Goal: Transaction & Acquisition: Book appointment/travel/reservation

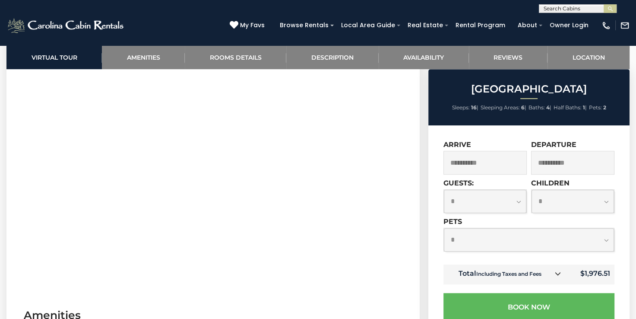
scroll to position [394, 0]
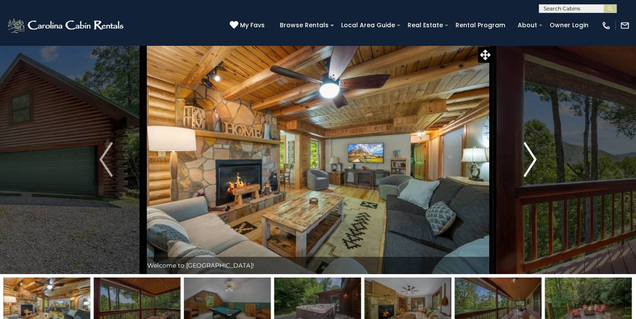
click at [530, 155] on img "Next" at bounding box center [529, 159] width 13 height 35
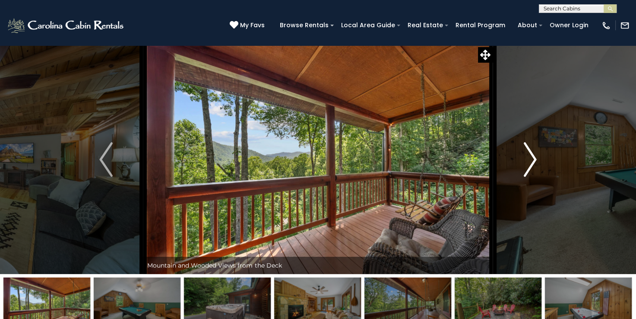
click at [530, 155] on img "Next" at bounding box center [529, 159] width 13 height 35
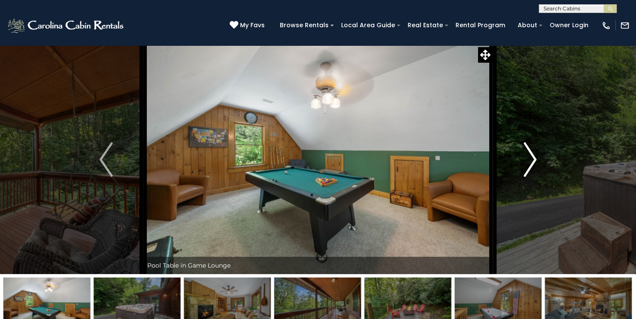
click at [530, 155] on img "Next" at bounding box center [529, 159] width 13 height 35
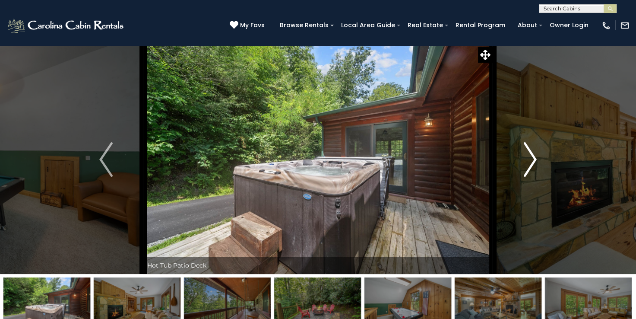
click at [530, 155] on img "Next" at bounding box center [529, 159] width 13 height 35
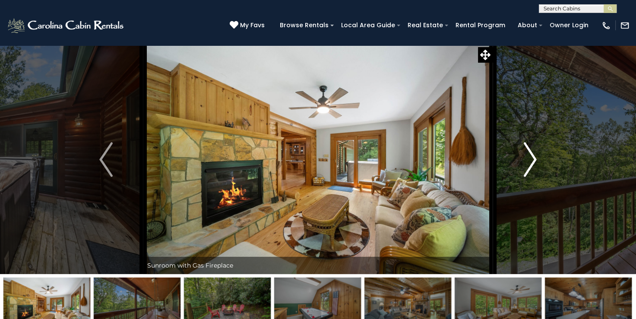
click at [530, 155] on img "Next" at bounding box center [529, 159] width 13 height 35
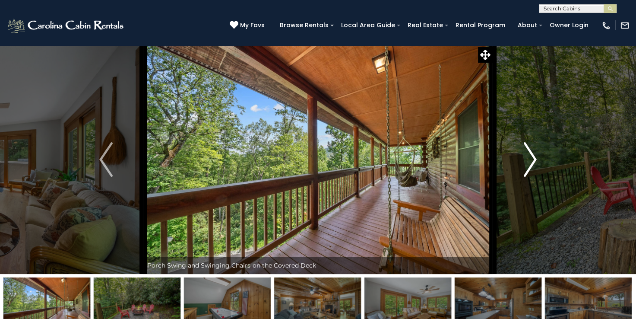
click at [530, 155] on img "Next" at bounding box center [529, 159] width 13 height 35
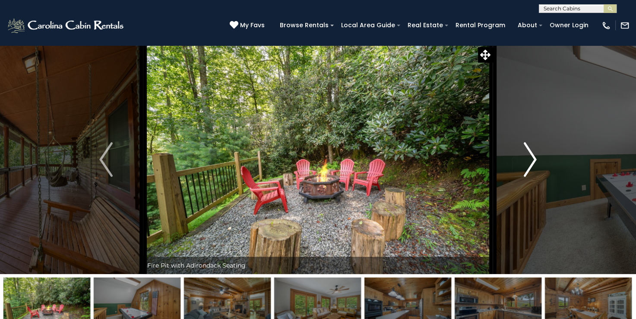
click at [530, 155] on img "Next" at bounding box center [529, 159] width 13 height 35
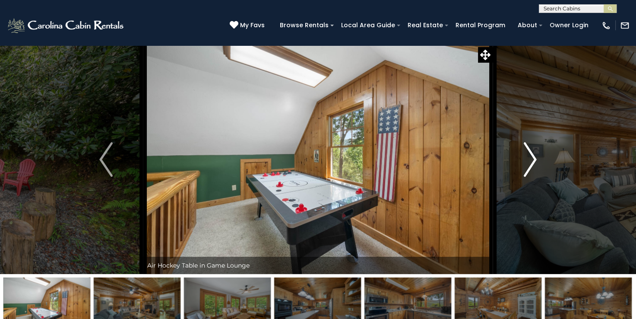
click at [530, 155] on img "Next" at bounding box center [529, 159] width 13 height 35
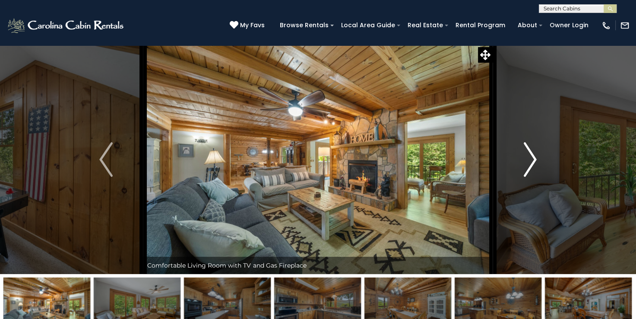
click at [530, 155] on img "Next" at bounding box center [529, 159] width 13 height 35
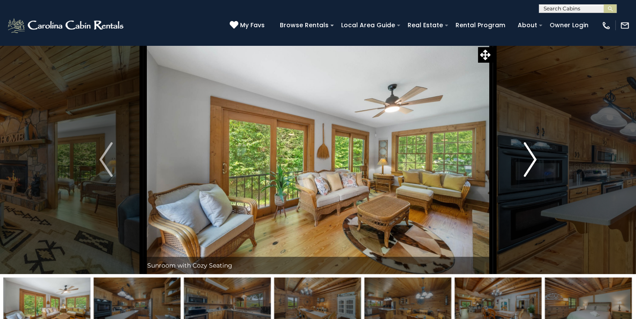
click at [530, 155] on img "Next" at bounding box center [529, 159] width 13 height 35
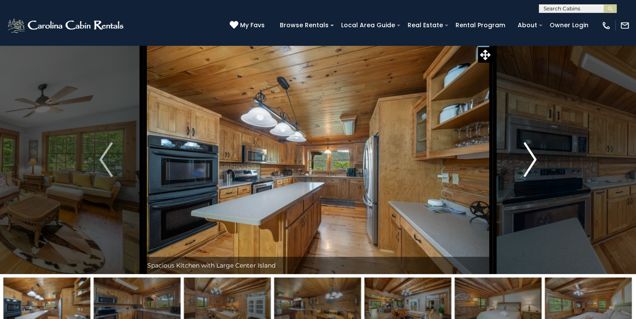
click at [530, 155] on img "Next" at bounding box center [529, 159] width 13 height 35
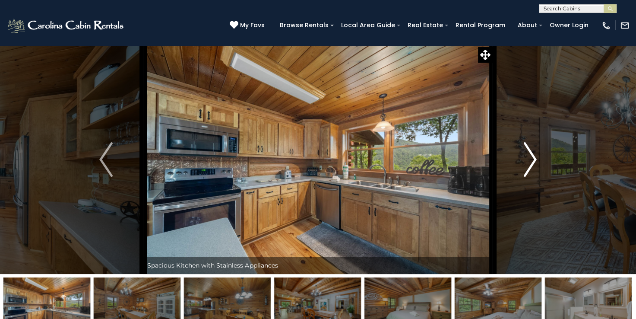
click at [530, 155] on img "Next" at bounding box center [529, 159] width 13 height 35
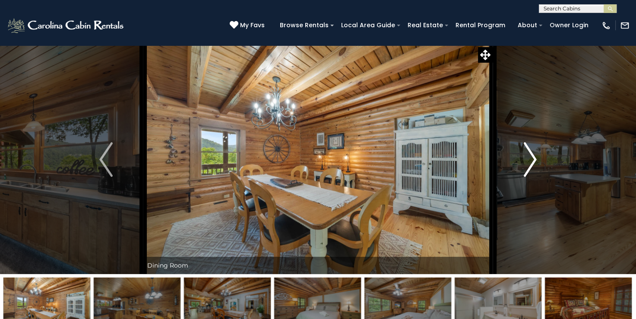
click at [530, 155] on img "Next" at bounding box center [529, 159] width 13 height 35
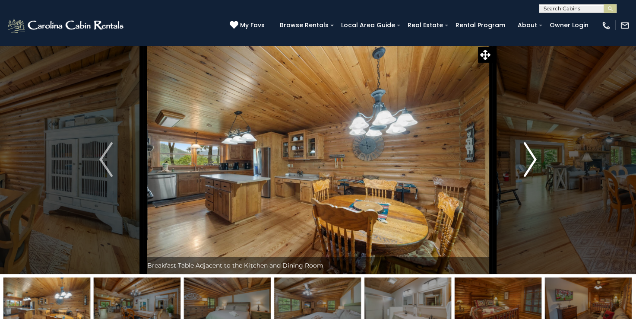
click at [530, 155] on img "Next" at bounding box center [529, 159] width 13 height 35
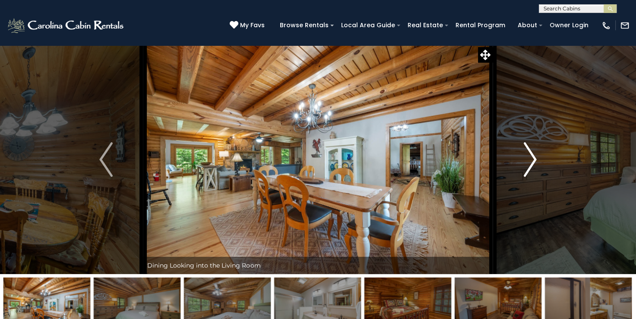
click at [530, 155] on img "Next" at bounding box center [529, 159] width 13 height 35
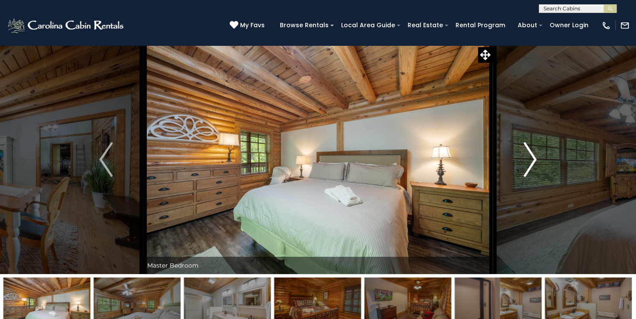
click at [530, 155] on img "Next" at bounding box center [529, 159] width 13 height 35
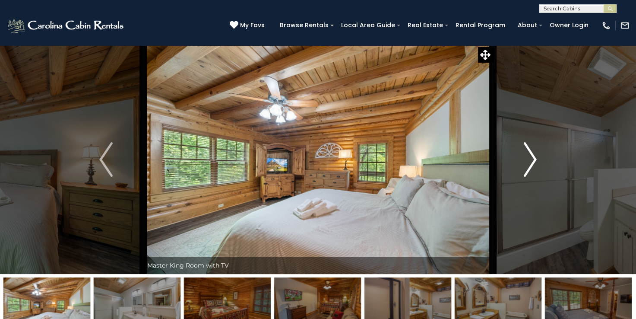
click at [530, 155] on img "Next" at bounding box center [529, 159] width 13 height 35
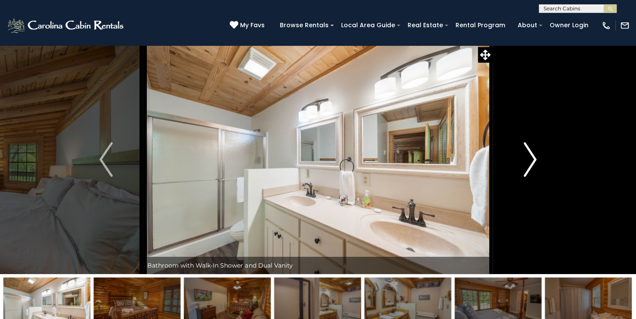
click at [530, 155] on img "Next" at bounding box center [529, 159] width 13 height 35
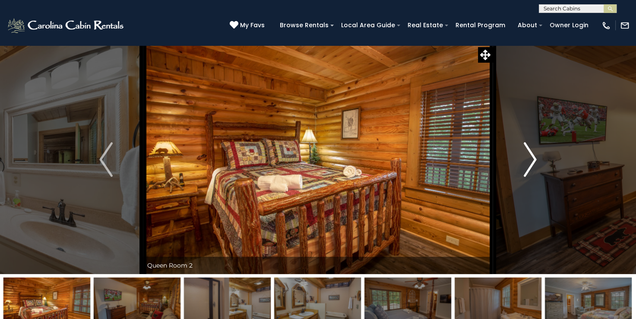
click at [530, 155] on img "Next" at bounding box center [529, 159] width 13 height 35
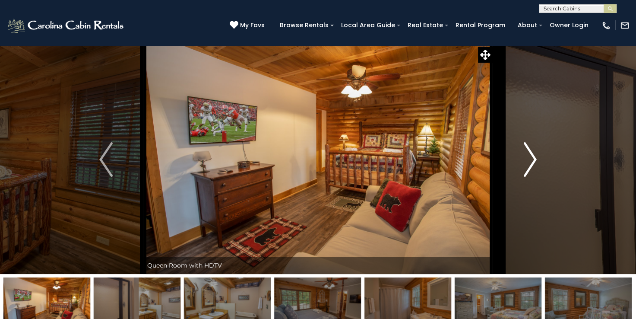
click at [530, 155] on img "Next" at bounding box center [529, 159] width 13 height 35
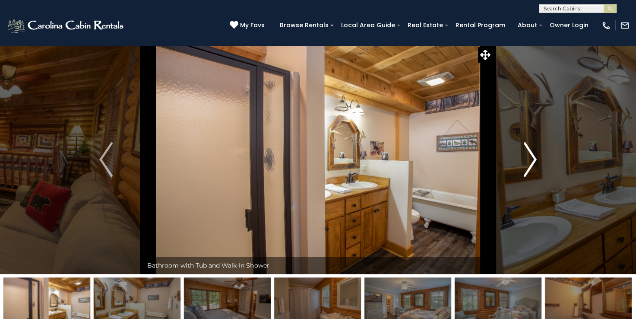
click at [530, 155] on img "Next" at bounding box center [529, 159] width 13 height 35
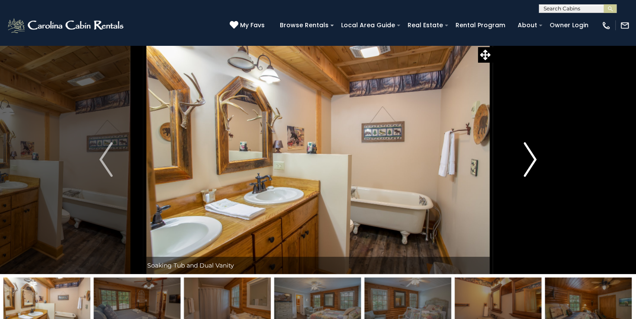
click at [530, 155] on img "Next" at bounding box center [529, 159] width 13 height 35
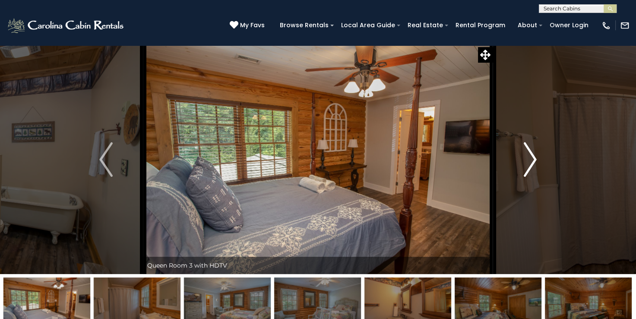
click at [530, 155] on img "Next" at bounding box center [529, 159] width 13 height 35
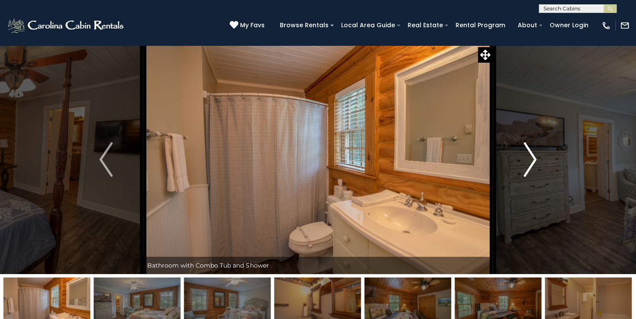
click at [530, 155] on img "Next" at bounding box center [529, 159] width 13 height 35
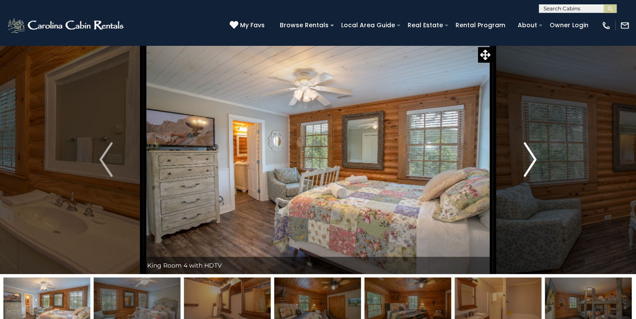
click at [530, 155] on img "Next" at bounding box center [529, 159] width 13 height 35
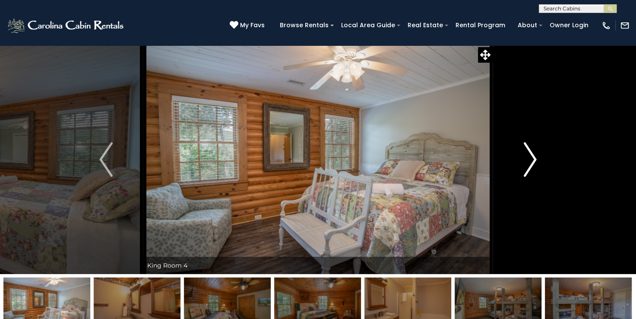
click at [530, 155] on img "Next" at bounding box center [529, 159] width 13 height 35
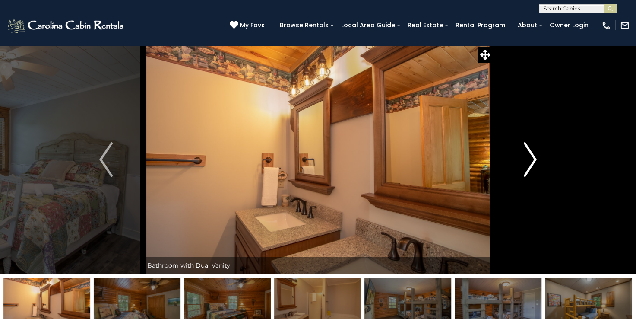
click at [530, 155] on img "Next" at bounding box center [529, 159] width 13 height 35
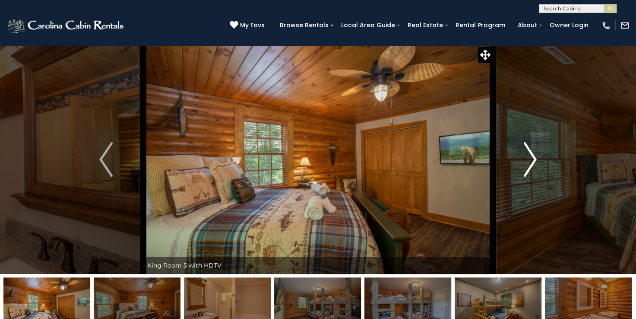
click at [530, 155] on img "Next" at bounding box center [529, 159] width 13 height 35
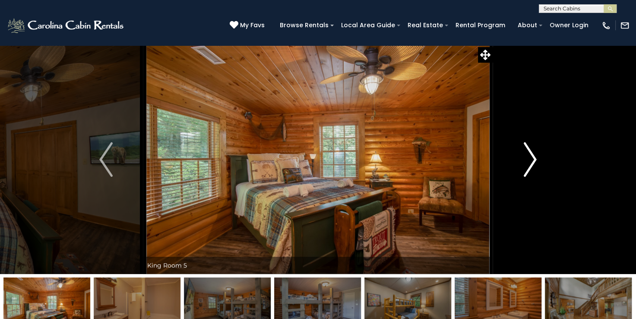
click at [530, 155] on img "Next" at bounding box center [529, 159] width 13 height 35
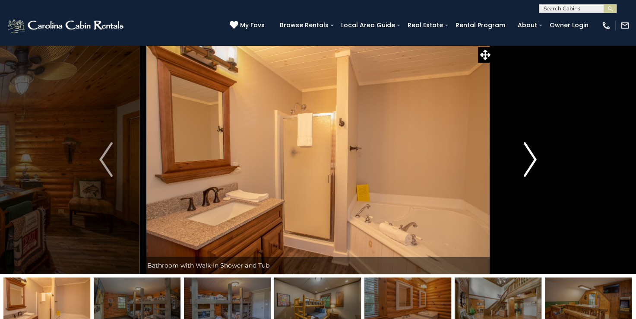
click at [530, 155] on img "Next" at bounding box center [529, 159] width 13 height 35
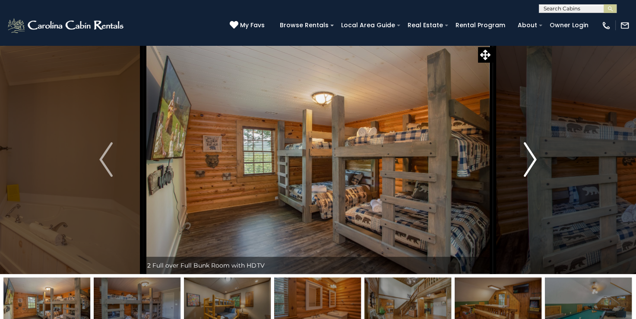
click at [530, 155] on img "Next" at bounding box center [529, 159] width 13 height 35
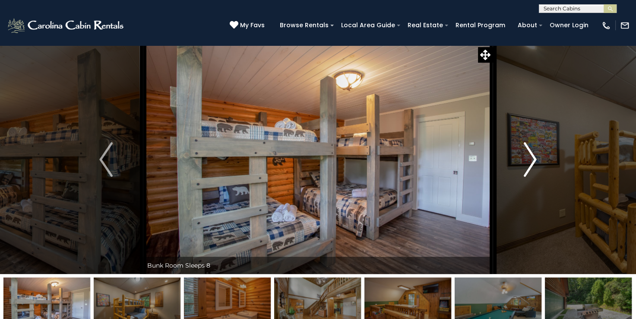
click at [535, 155] on img "Next" at bounding box center [529, 159] width 13 height 35
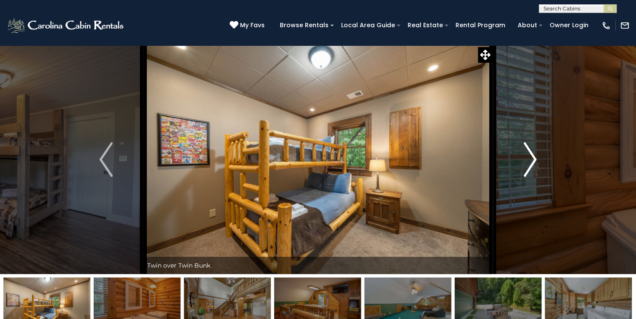
click at [528, 152] on img "Next" at bounding box center [529, 159] width 13 height 35
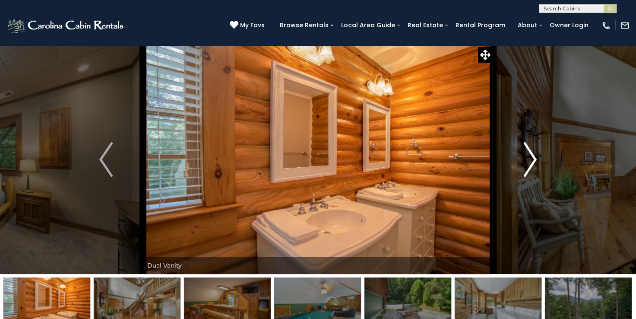
click at [528, 152] on img "Next" at bounding box center [529, 159] width 13 height 35
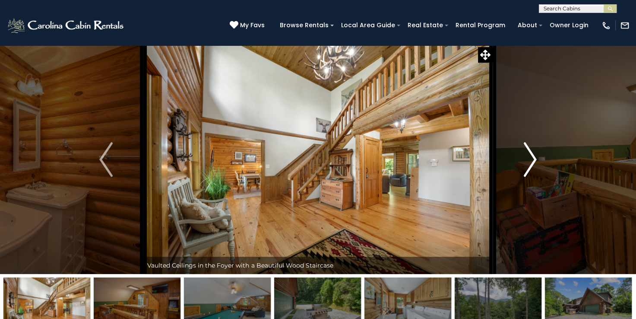
click at [528, 152] on img "Next" at bounding box center [529, 159] width 13 height 35
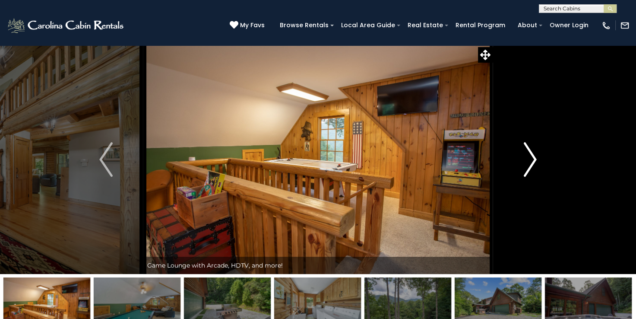
click at [528, 152] on img "Next" at bounding box center [529, 159] width 13 height 35
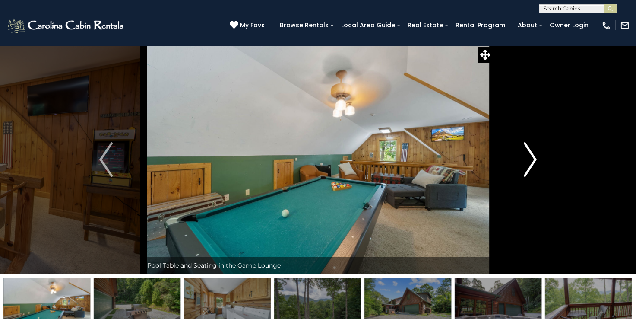
click at [528, 152] on img "Next" at bounding box center [529, 159] width 13 height 35
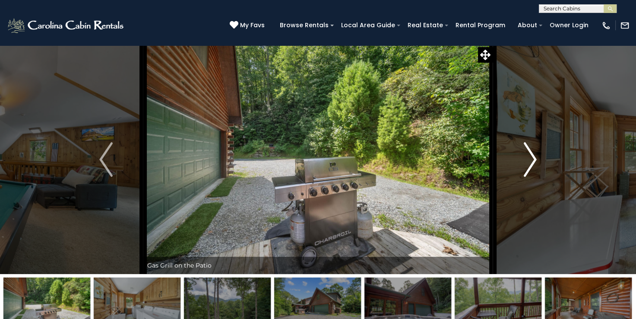
click at [528, 152] on img "Next" at bounding box center [529, 159] width 13 height 35
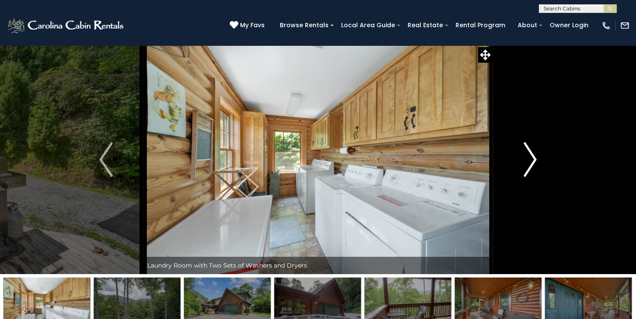
click at [528, 152] on img "Next" at bounding box center [529, 159] width 13 height 35
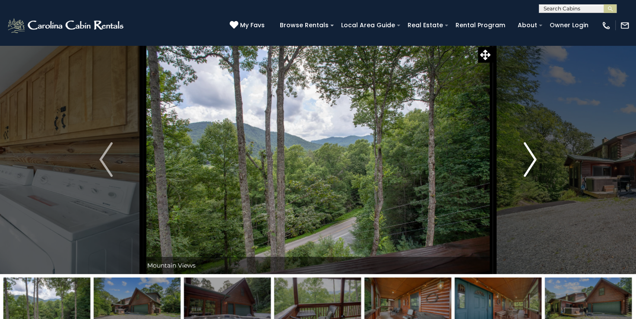
click at [532, 151] on img "Next" at bounding box center [529, 159] width 13 height 35
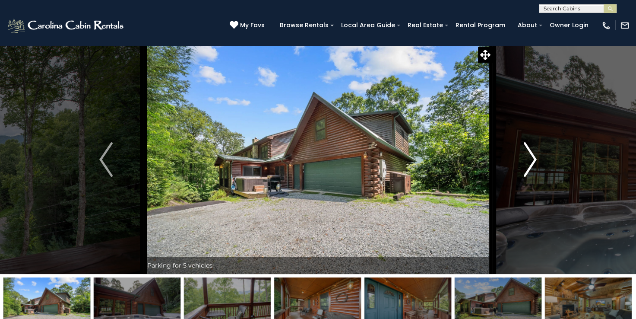
click at [532, 151] on img "Next" at bounding box center [529, 159] width 13 height 35
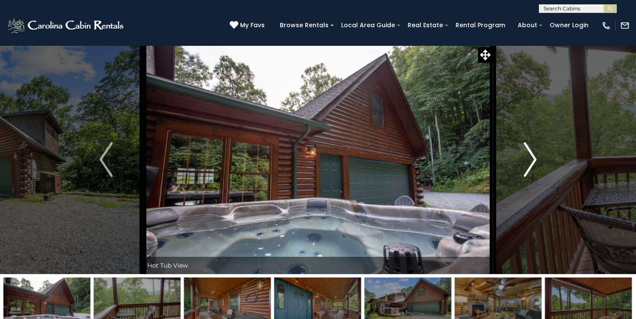
click at [532, 151] on img "Next" at bounding box center [529, 159] width 13 height 35
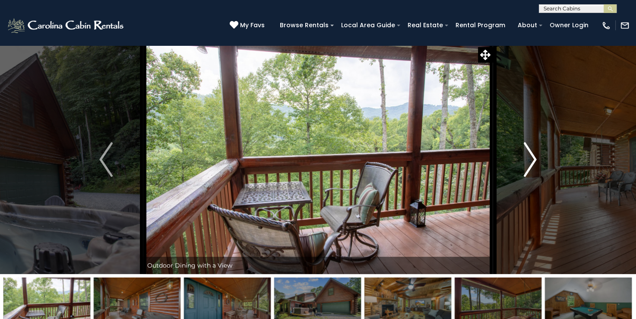
click at [532, 151] on img "Next" at bounding box center [529, 159] width 13 height 35
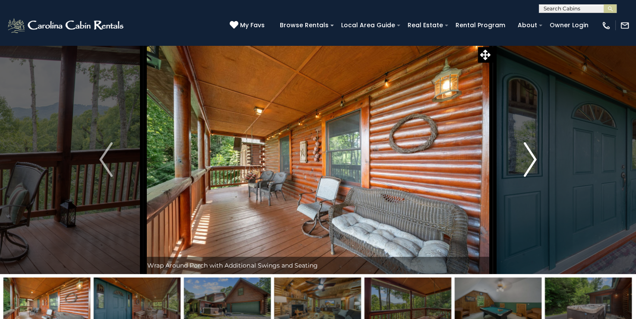
click at [532, 151] on img "Next" at bounding box center [529, 159] width 13 height 35
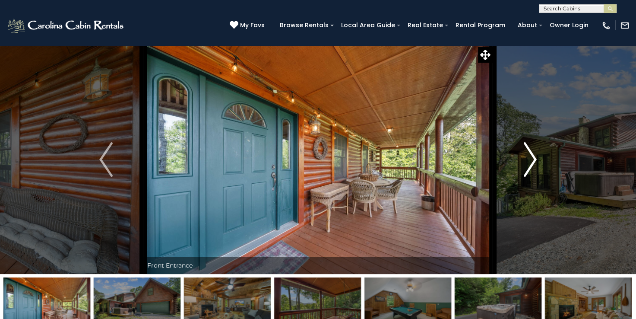
click at [532, 151] on img "Next" at bounding box center [529, 159] width 13 height 35
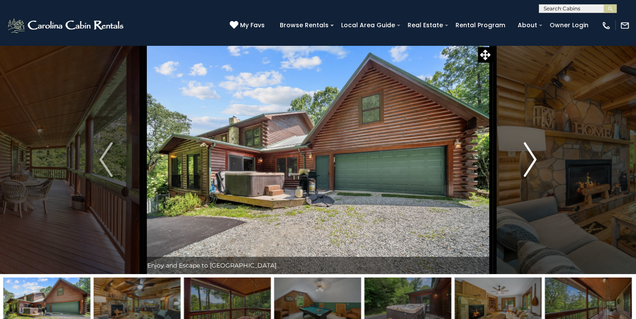
click at [532, 151] on img "Next" at bounding box center [529, 159] width 13 height 35
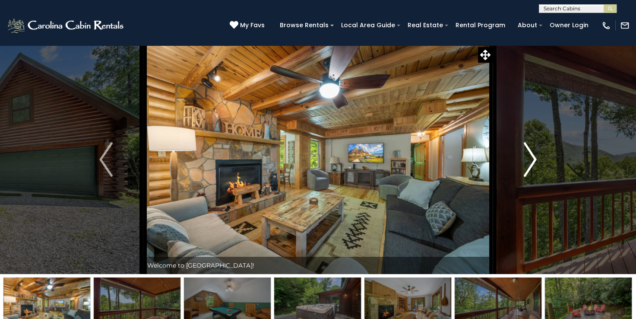
click at [532, 151] on img "Next" at bounding box center [529, 159] width 13 height 35
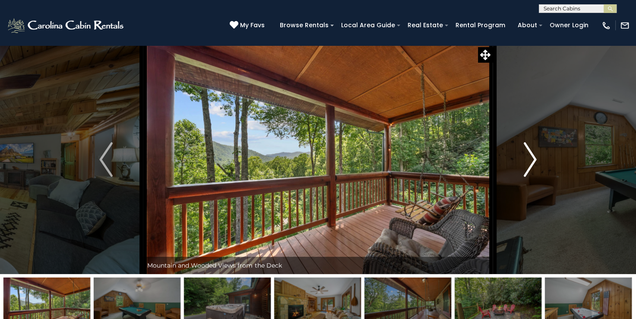
click at [532, 151] on img "Next" at bounding box center [529, 159] width 13 height 35
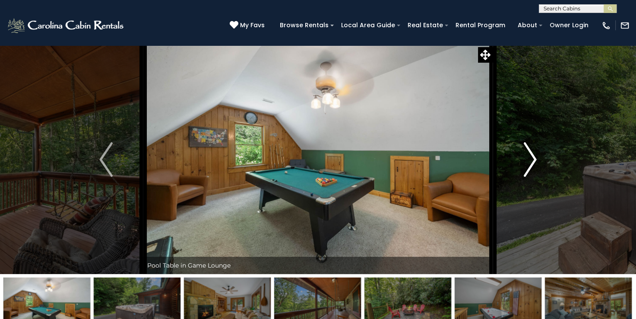
click at [532, 151] on img "Next" at bounding box center [529, 159] width 13 height 35
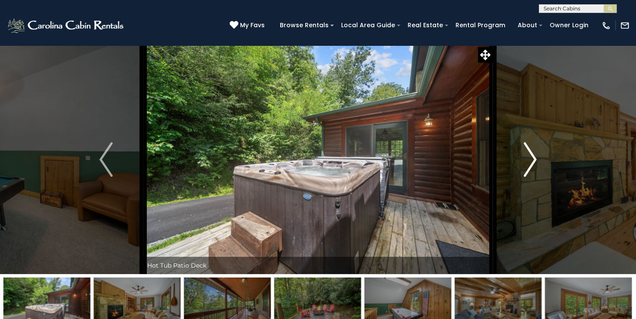
click at [532, 151] on img "Next" at bounding box center [529, 159] width 13 height 35
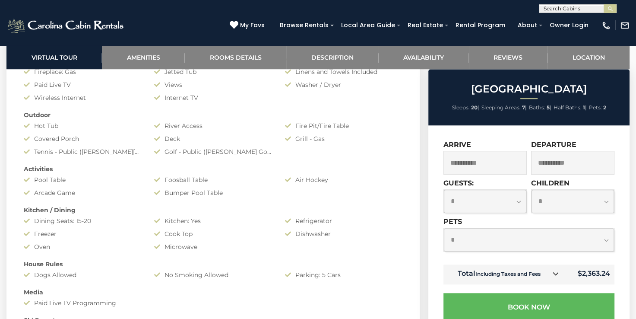
scroll to position [905, 0]
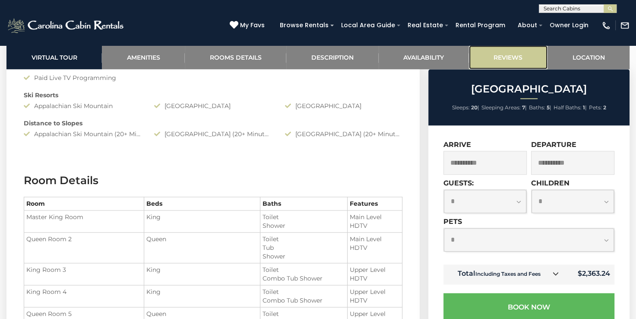
click at [506, 55] on link "Reviews" at bounding box center [508, 57] width 79 height 24
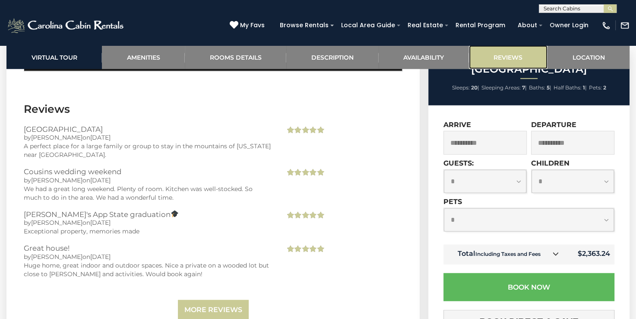
scroll to position [2086, 0]
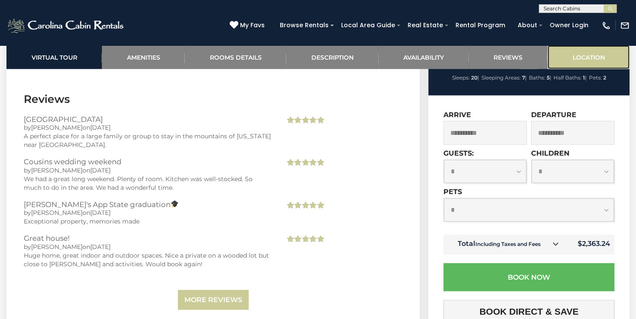
click at [572, 54] on link "Location" at bounding box center [589, 57] width 82 height 24
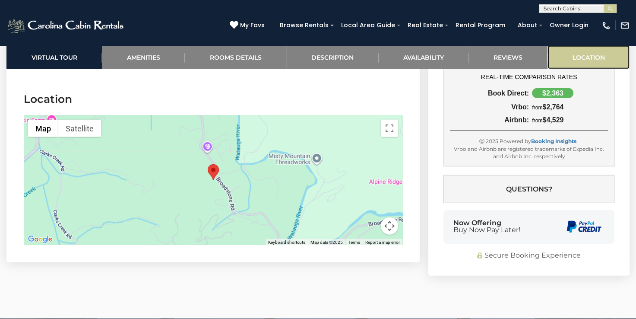
scroll to position [2335, 0]
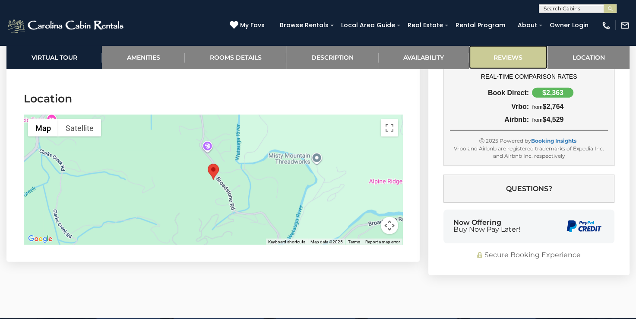
click at [488, 61] on link "Reviews" at bounding box center [508, 57] width 79 height 24
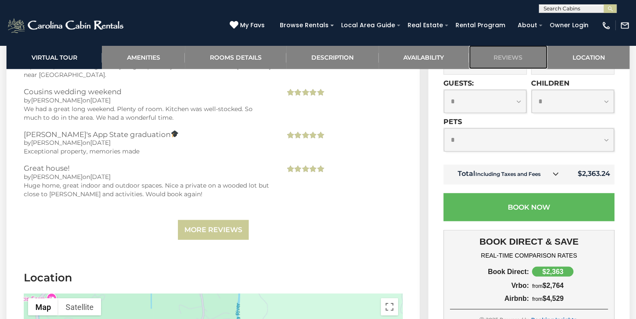
scroll to position [2163, 0]
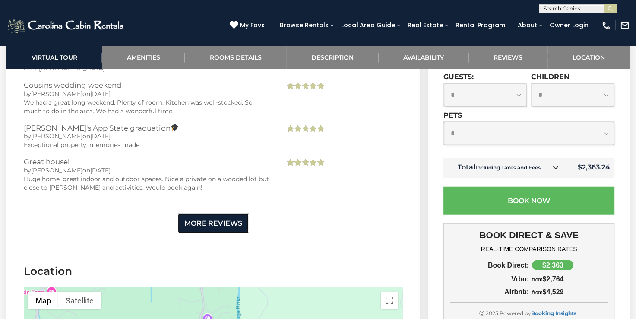
click at [211, 213] on link "More Reviews" at bounding box center [213, 223] width 71 height 20
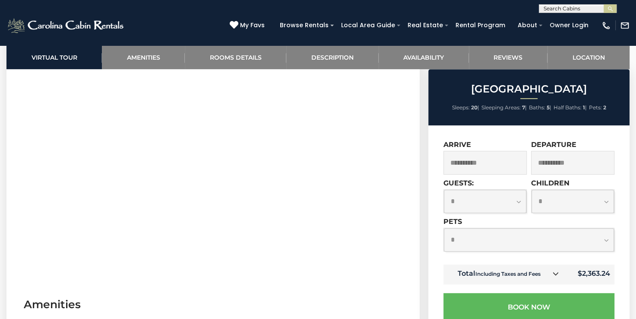
scroll to position [54, 0]
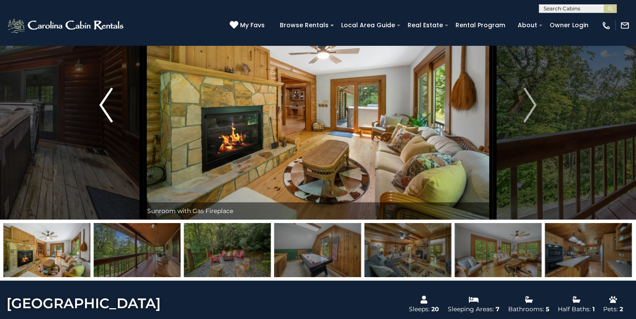
click at [103, 102] on img "Previous" at bounding box center [105, 105] width 13 height 35
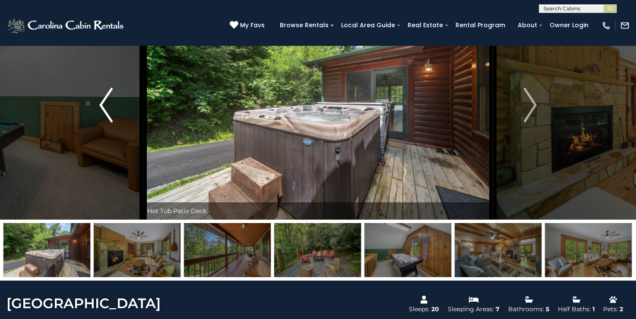
click at [103, 102] on img "Previous" at bounding box center [105, 105] width 13 height 35
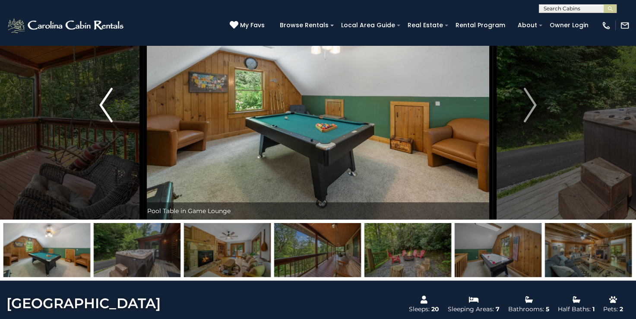
click at [103, 102] on img "Previous" at bounding box center [105, 105] width 13 height 35
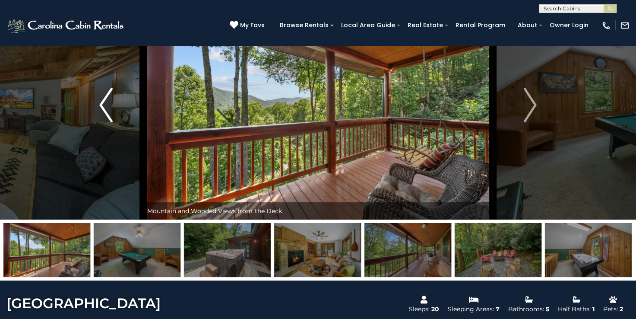
click at [103, 102] on img "Previous" at bounding box center [105, 105] width 13 height 35
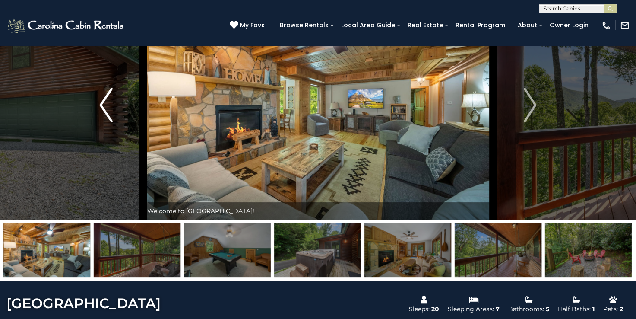
click at [103, 102] on img "Previous" at bounding box center [105, 105] width 13 height 35
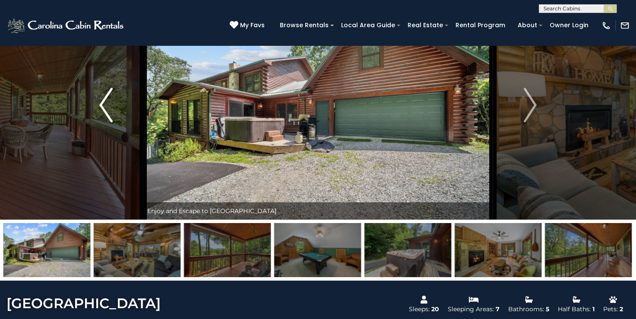
click at [103, 102] on img "Previous" at bounding box center [105, 105] width 13 height 35
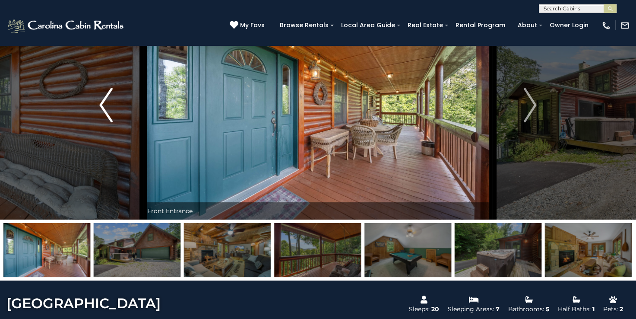
click at [103, 102] on img "Previous" at bounding box center [105, 105] width 13 height 35
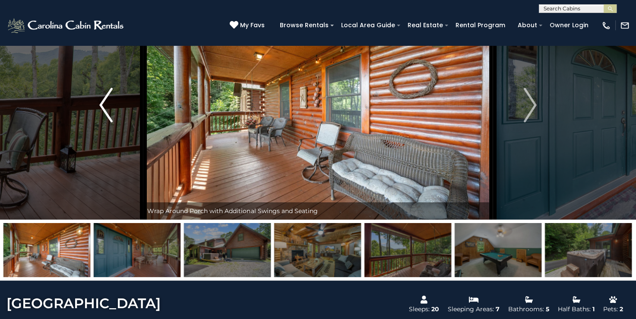
click at [103, 102] on img "Previous" at bounding box center [105, 105] width 13 height 35
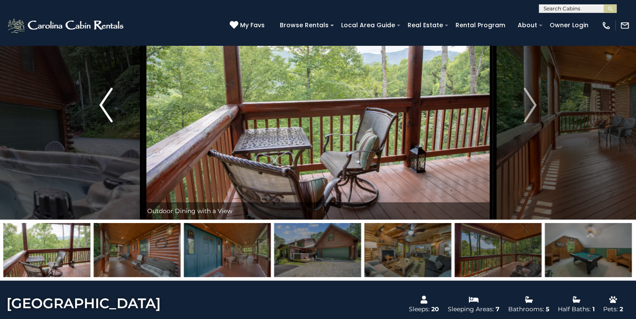
click at [103, 102] on img "Previous" at bounding box center [105, 105] width 13 height 35
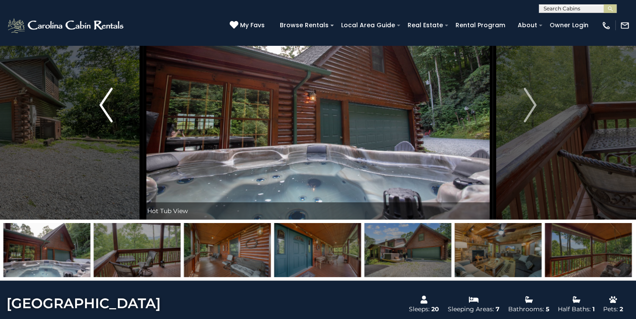
click at [103, 102] on img "Previous" at bounding box center [105, 105] width 13 height 35
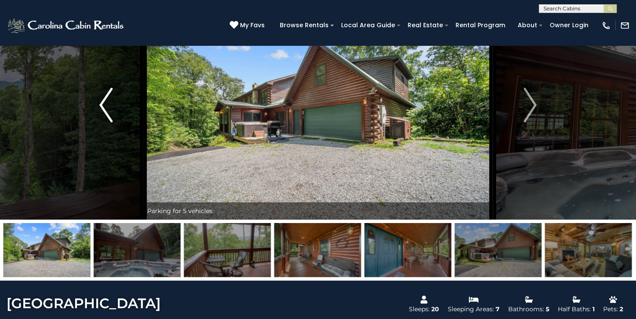
click at [103, 102] on img "Previous" at bounding box center [105, 105] width 13 height 35
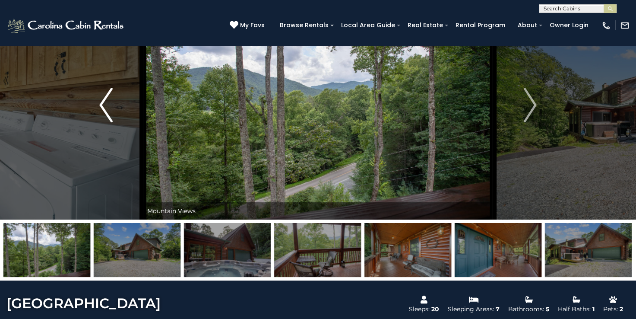
click at [103, 102] on img "Previous" at bounding box center [105, 105] width 13 height 35
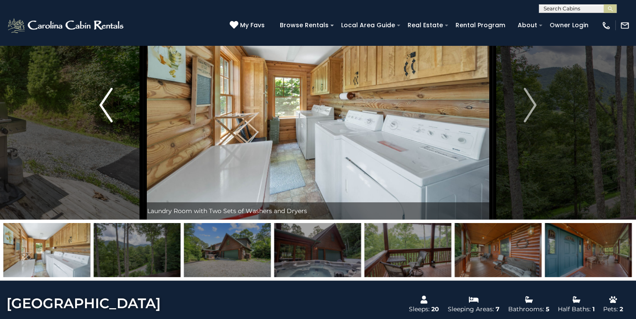
click at [103, 102] on img "Previous" at bounding box center [105, 105] width 13 height 35
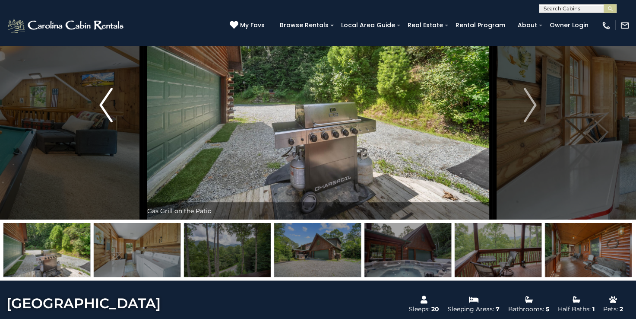
click at [103, 102] on img "Previous" at bounding box center [105, 105] width 13 height 35
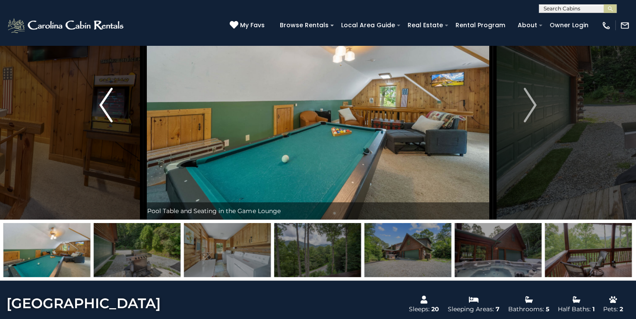
click at [103, 102] on img "Previous" at bounding box center [105, 105] width 13 height 35
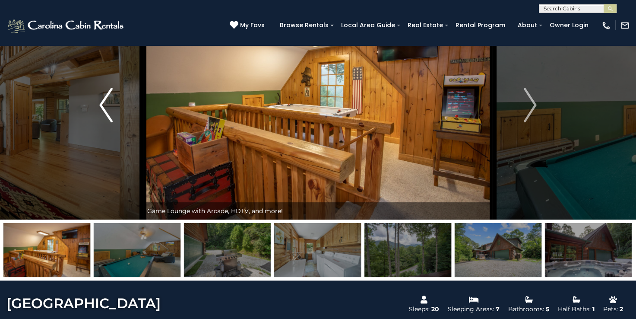
click at [103, 102] on img "Previous" at bounding box center [105, 105] width 13 height 35
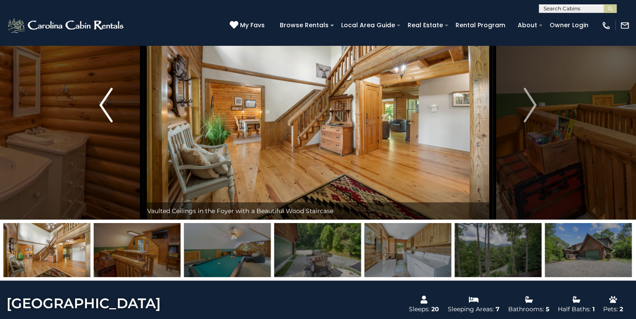
click at [103, 102] on img "Previous" at bounding box center [105, 105] width 13 height 35
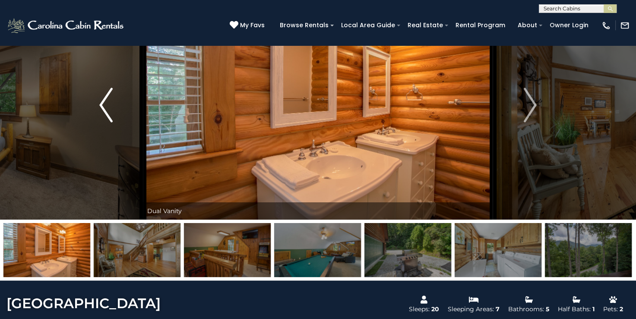
click at [103, 102] on img "Previous" at bounding box center [105, 105] width 13 height 35
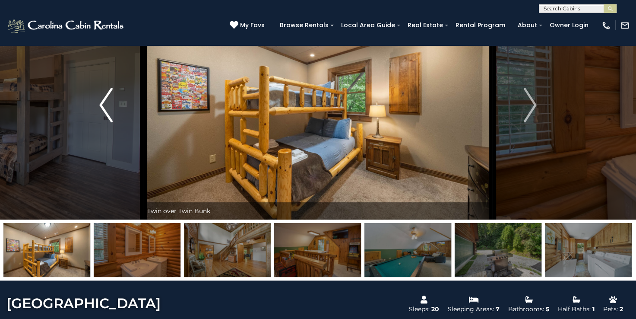
click at [103, 102] on img "Previous" at bounding box center [105, 105] width 13 height 35
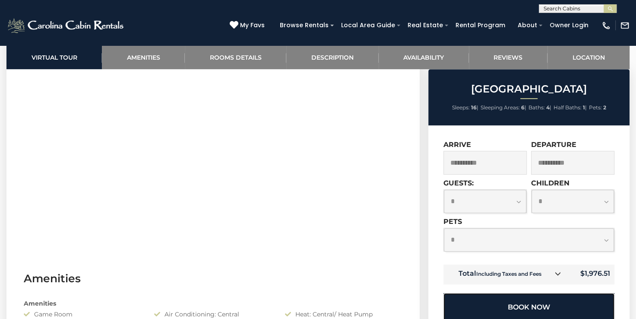
click at [529, 304] on button "Book Now" at bounding box center [528, 307] width 171 height 28
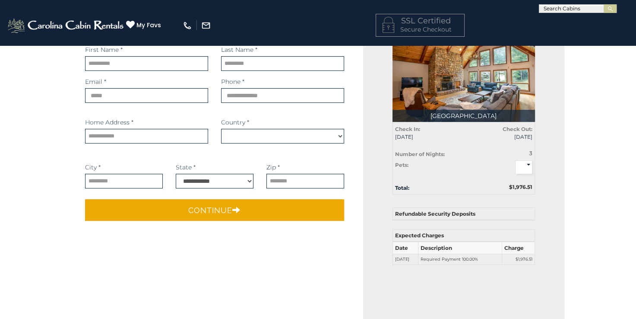
select select "*********"
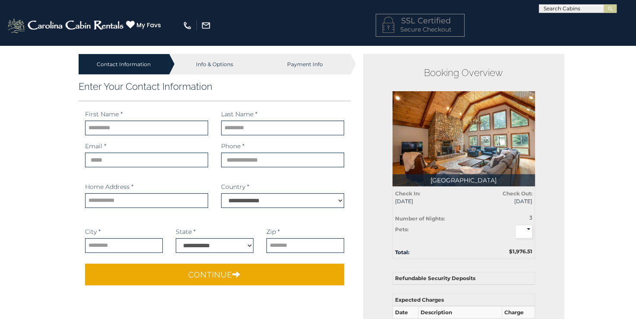
click at [449, 145] on img at bounding box center [464, 138] width 142 height 95
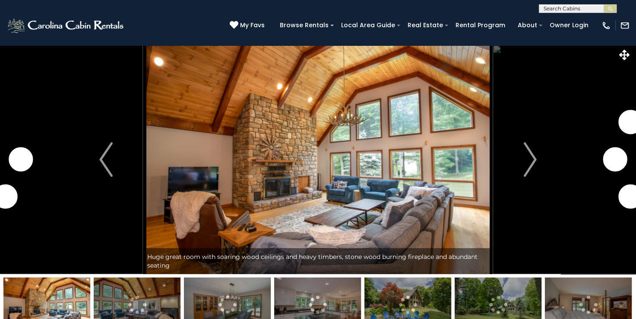
click at [530, 162] on img "Next" at bounding box center [529, 159] width 13 height 35
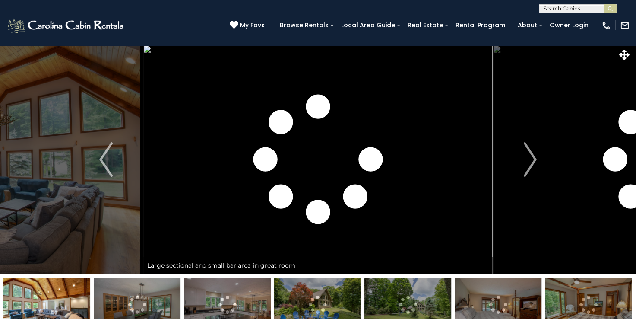
click at [530, 162] on img "Next" at bounding box center [529, 159] width 13 height 35
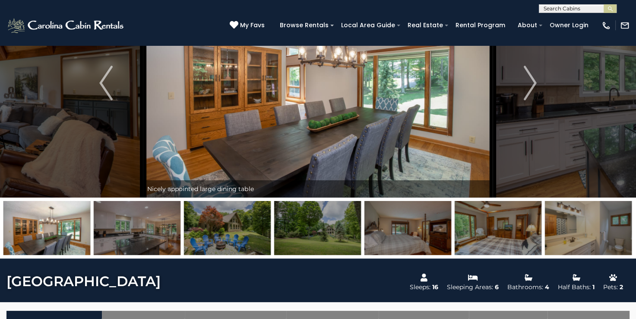
scroll to position [51, 0]
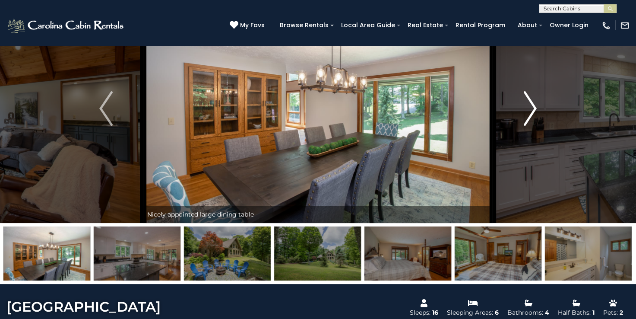
click at [528, 108] on img "Next" at bounding box center [529, 108] width 13 height 35
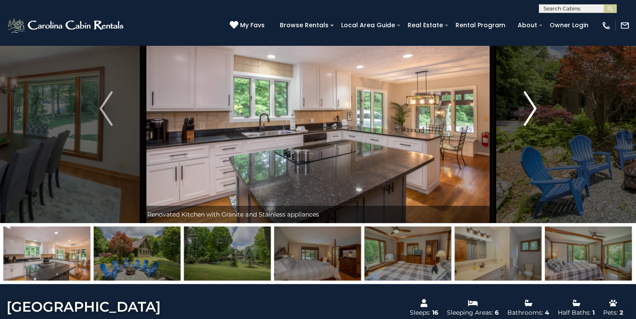
click at [528, 108] on img "Next" at bounding box center [529, 108] width 13 height 35
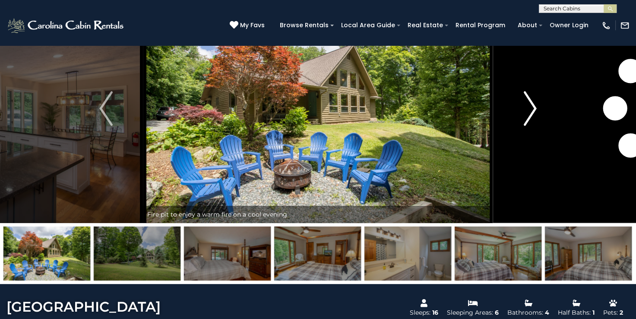
click at [528, 108] on img "Next" at bounding box center [529, 108] width 13 height 35
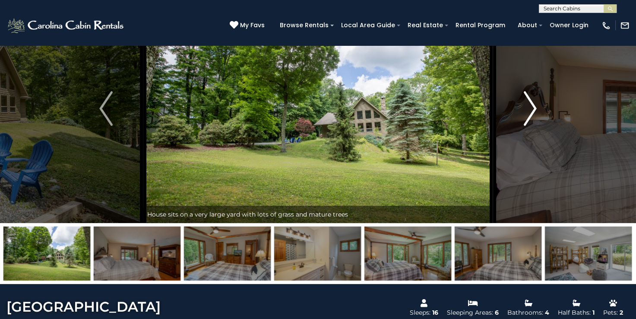
click at [528, 108] on img "Next" at bounding box center [529, 108] width 13 height 35
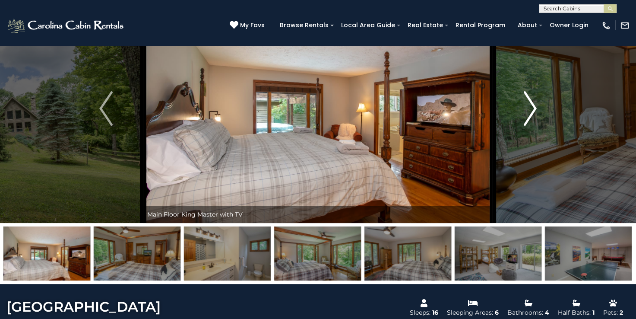
click at [528, 108] on img "Next" at bounding box center [529, 108] width 13 height 35
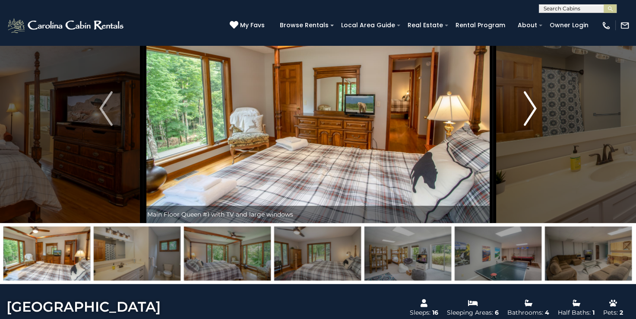
click at [528, 108] on img "Next" at bounding box center [529, 108] width 13 height 35
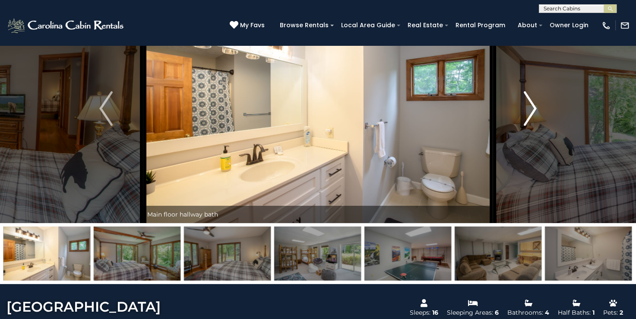
click at [528, 108] on img "Next" at bounding box center [529, 108] width 13 height 35
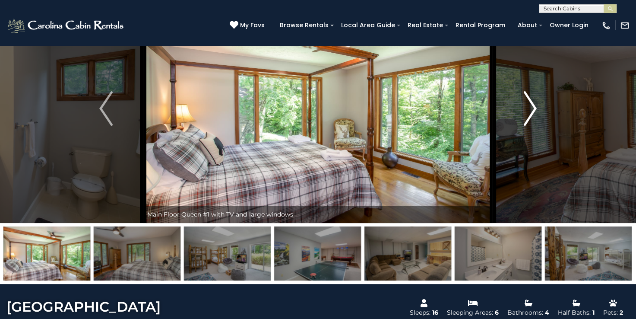
click at [528, 108] on img "Next" at bounding box center [529, 108] width 13 height 35
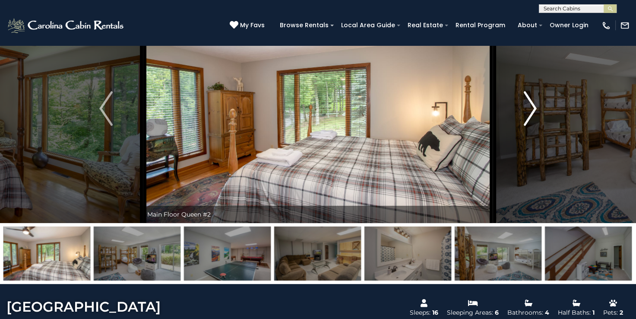
click at [528, 108] on img "Next" at bounding box center [529, 108] width 13 height 35
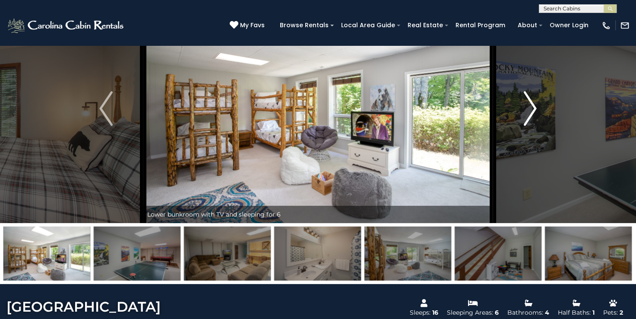
click at [528, 108] on img "Next" at bounding box center [529, 108] width 13 height 35
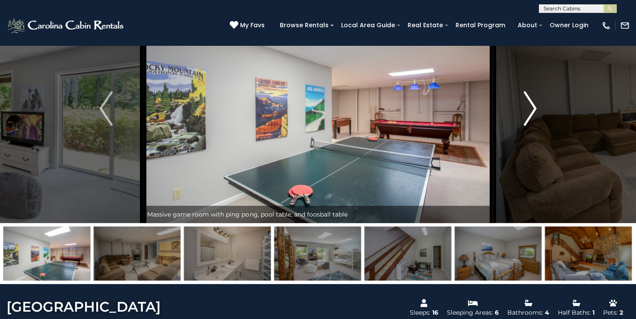
click at [528, 108] on img "Next" at bounding box center [529, 108] width 13 height 35
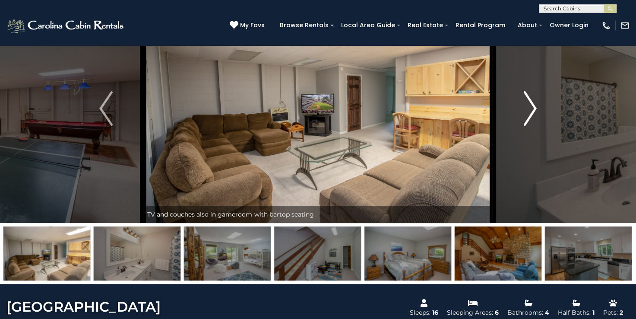
click at [528, 108] on img "Next" at bounding box center [529, 108] width 13 height 35
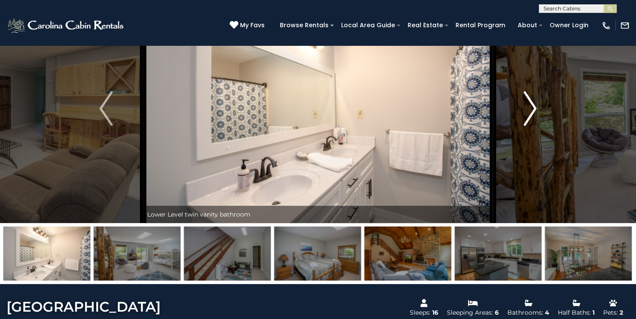
click at [528, 108] on img "Next" at bounding box center [529, 108] width 13 height 35
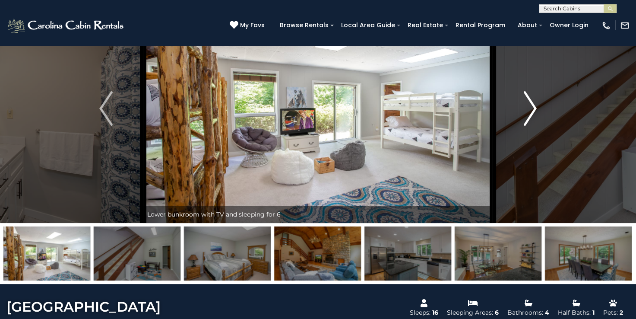
click at [528, 108] on img "Next" at bounding box center [529, 108] width 13 height 35
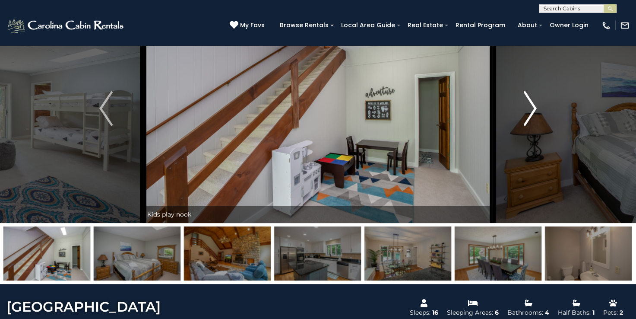
click at [528, 108] on img "Next" at bounding box center [529, 108] width 13 height 35
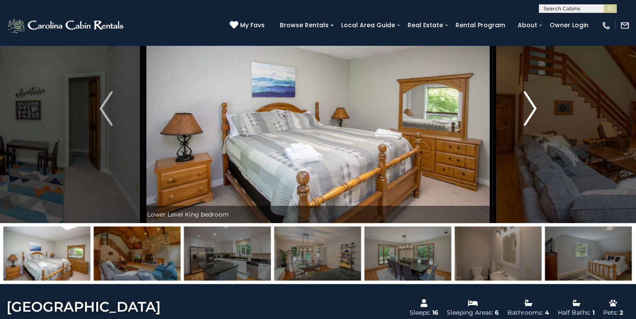
click at [528, 108] on img "Next" at bounding box center [529, 108] width 13 height 35
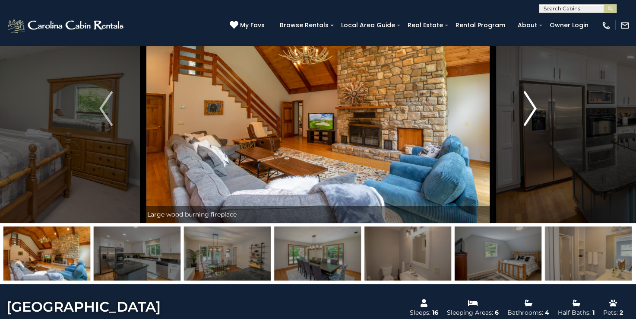
click at [528, 108] on img "Next" at bounding box center [529, 108] width 13 height 35
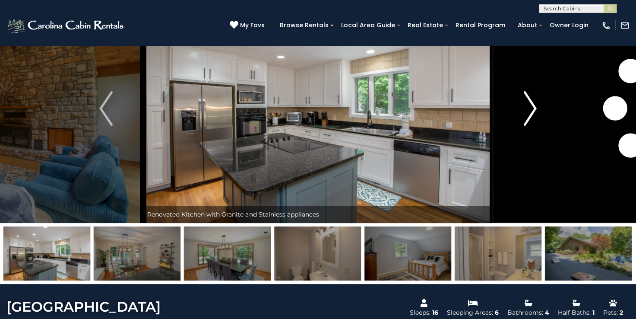
click at [528, 108] on img "Next" at bounding box center [529, 108] width 13 height 35
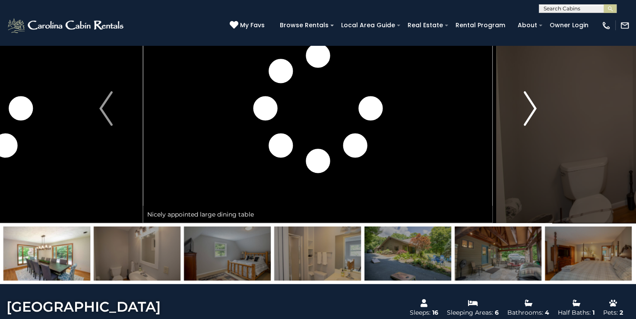
click at [528, 108] on img "Next" at bounding box center [529, 108] width 13 height 35
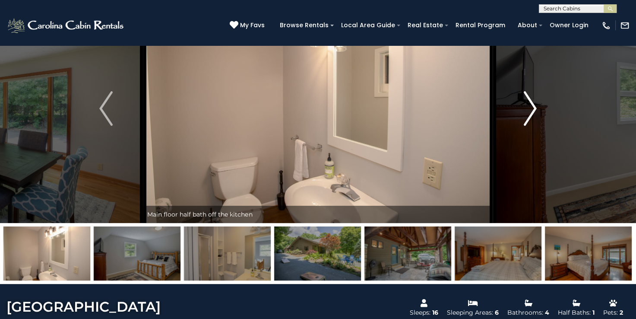
click at [528, 108] on img "Next" at bounding box center [529, 108] width 13 height 35
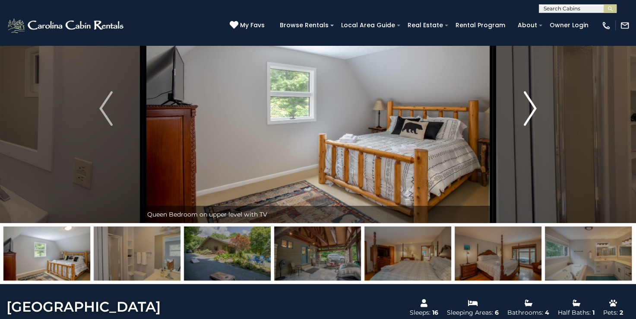
click at [528, 108] on img "Next" at bounding box center [529, 108] width 13 height 35
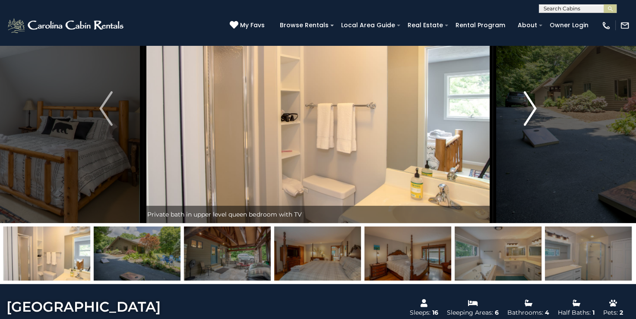
click at [528, 108] on img "Next" at bounding box center [529, 108] width 13 height 35
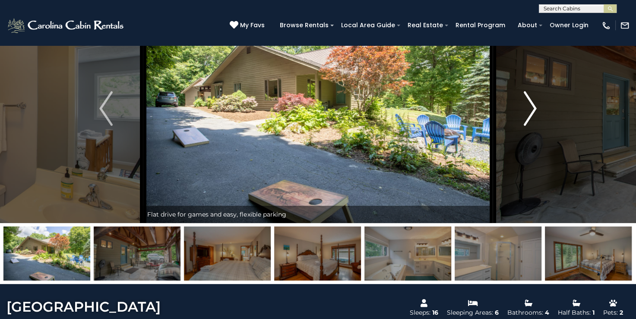
click at [528, 108] on img "Next" at bounding box center [529, 108] width 13 height 35
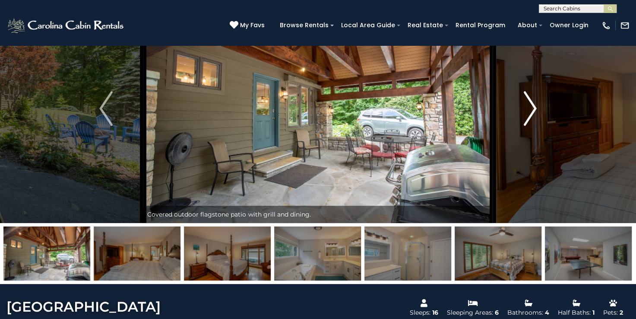
click at [528, 108] on img "Next" at bounding box center [529, 108] width 13 height 35
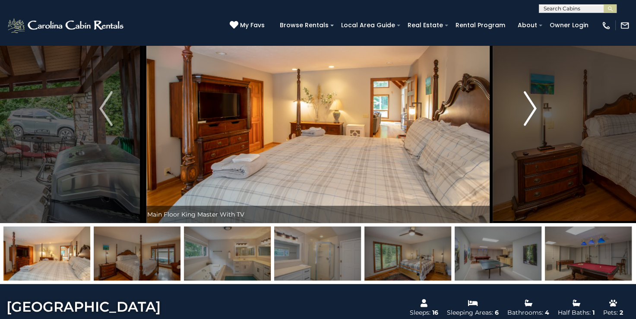
click at [528, 108] on img "Next" at bounding box center [529, 108] width 13 height 35
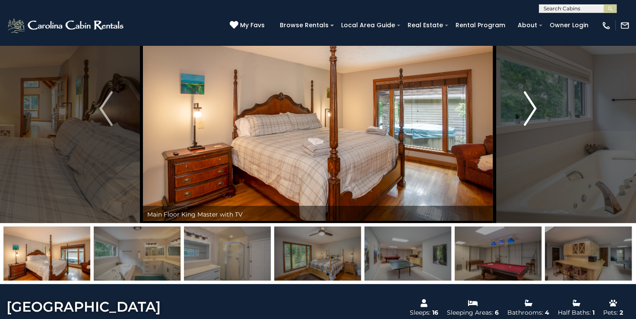
click at [528, 108] on img "Next" at bounding box center [529, 108] width 13 height 35
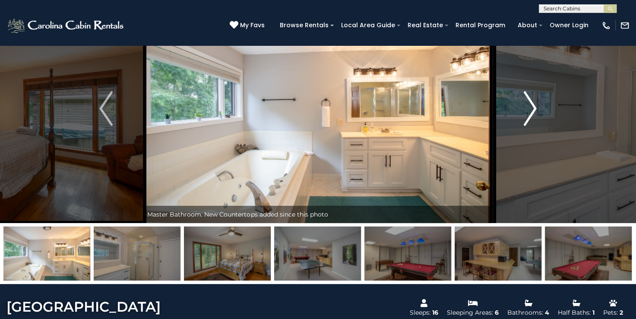
click at [528, 108] on img "Next" at bounding box center [529, 108] width 13 height 35
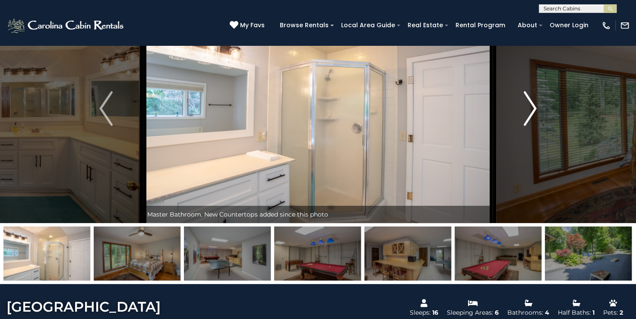
click at [528, 108] on img "Next" at bounding box center [529, 108] width 13 height 35
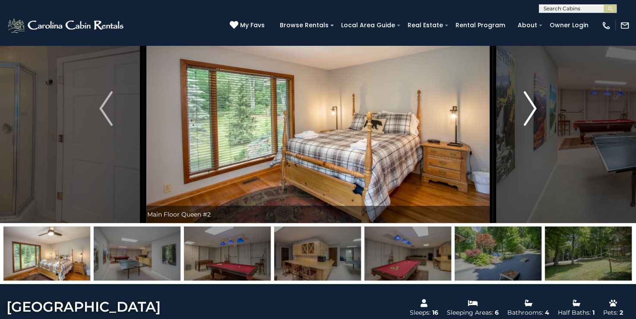
click at [528, 108] on img "Next" at bounding box center [529, 108] width 13 height 35
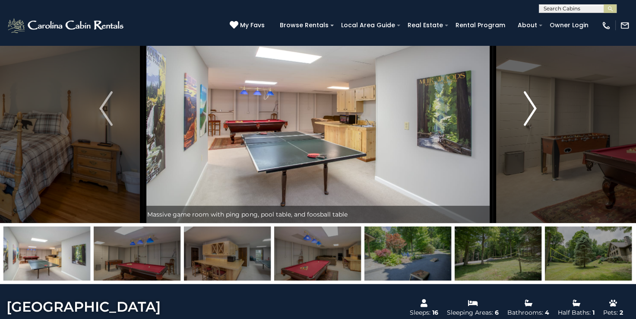
click at [528, 108] on img "Next" at bounding box center [529, 108] width 13 height 35
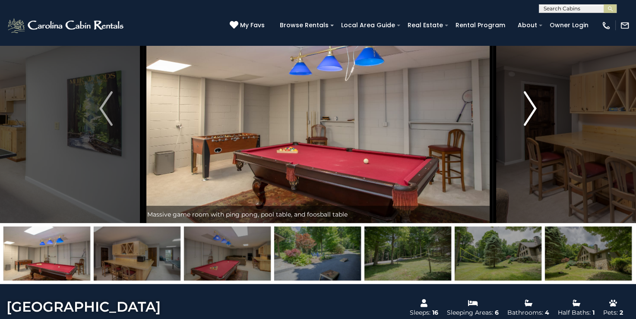
click at [528, 108] on img "Next" at bounding box center [529, 108] width 13 height 35
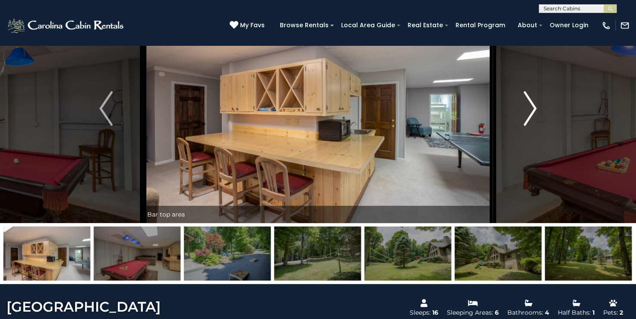
click at [528, 108] on img "Next" at bounding box center [529, 108] width 13 height 35
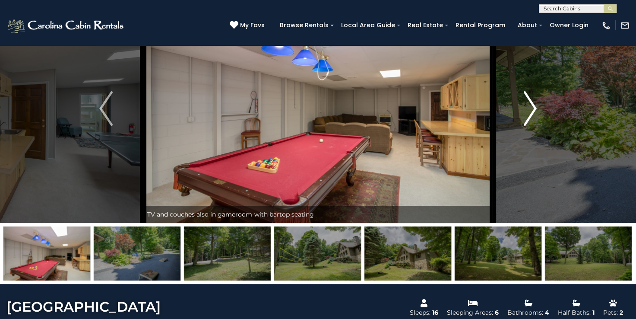
click at [528, 108] on img "Next" at bounding box center [529, 108] width 13 height 35
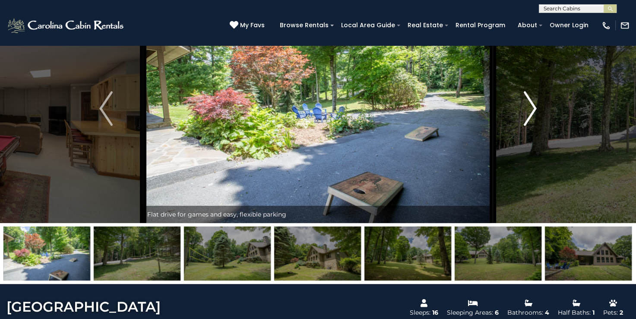
click at [528, 108] on img "Next" at bounding box center [529, 108] width 13 height 35
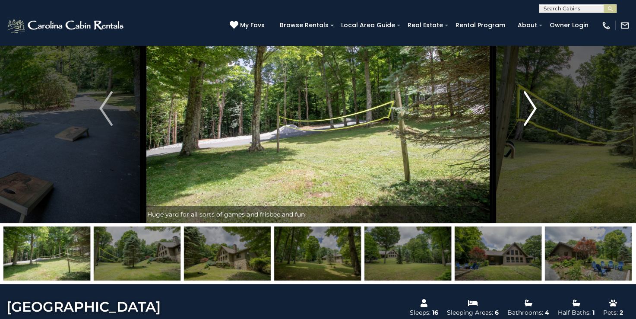
click at [528, 108] on img "Next" at bounding box center [529, 108] width 13 height 35
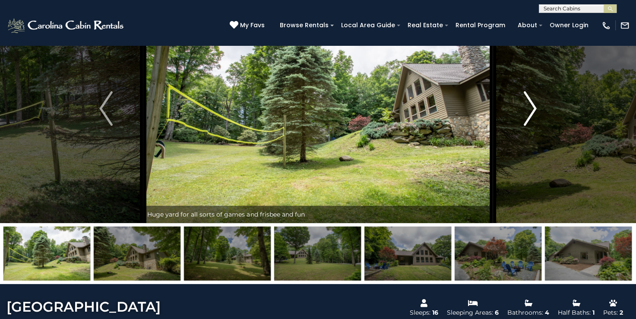
click at [528, 108] on img "Next" at bounding box center [529, 108] width 13 height 35
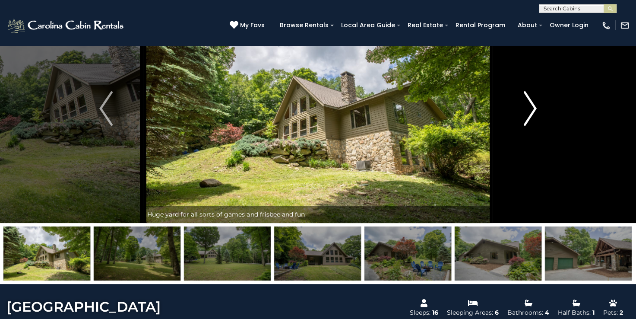
click at [528, 108] on img "Next" at bounding box center [529, 108] width 13 height 35
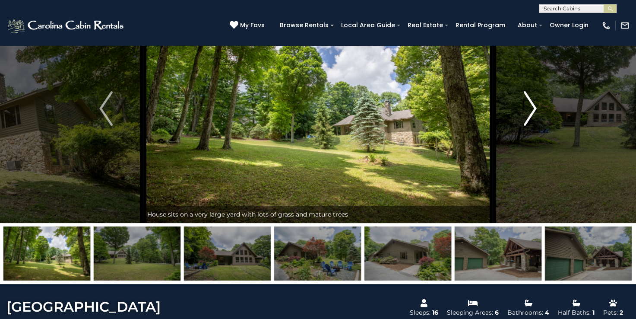
click at [528, 108] on img "Next" at bounding box center [529, 108] width 13 height 35
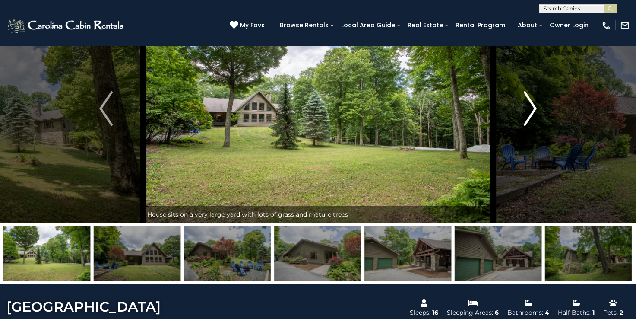
click at [528, 108] on img "Next" at bounding box center [529, 108] width 13 height 35
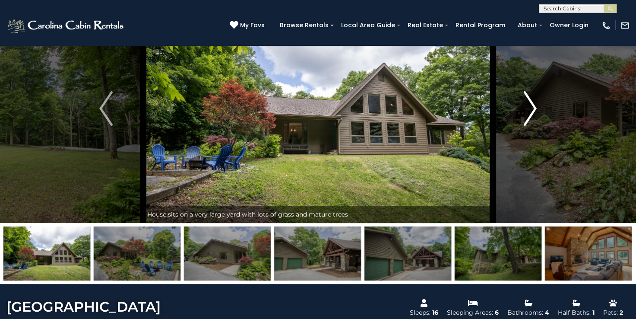
click at [528, 108] on img "Next" at bounding box center [529, 108] width 13 height 35
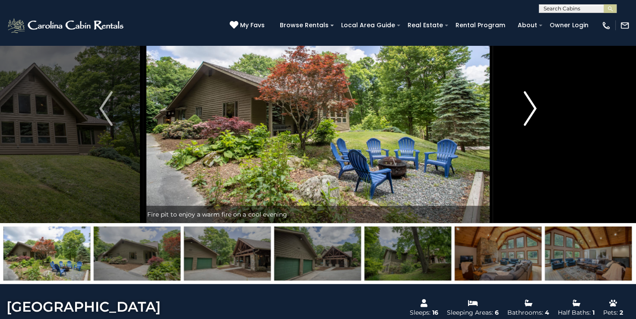
click at [528, 108] on img "Next" at bounding box center [529, 108] width 13 height 35
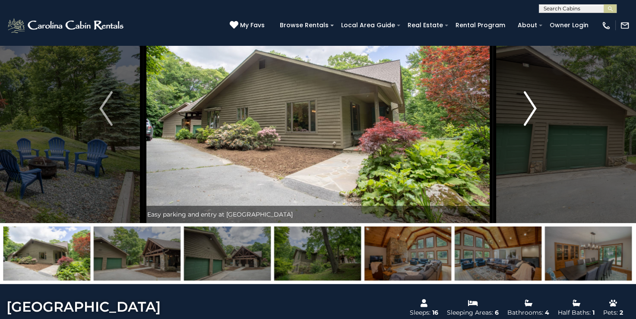
click at [528, 108] on img "Next" at bounding box center [529, 108] width 13 height 35
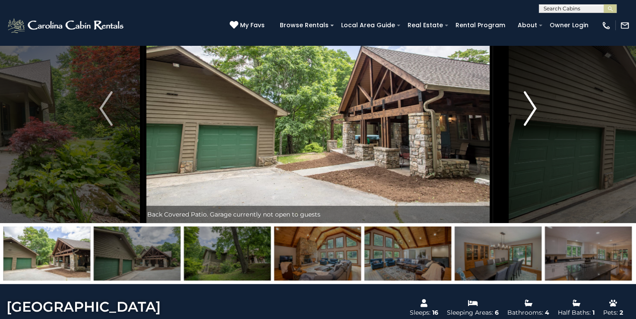
click at [528, 108] on img "Next" at bounding box center [529, 108] width 13 height 35
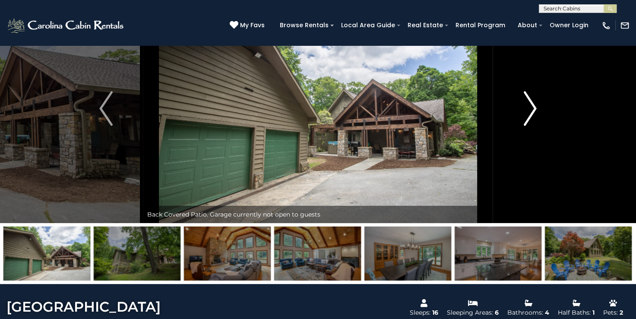
click at [528, 108] on img "Next" at bounding box center [529, 108] width 13 height 35
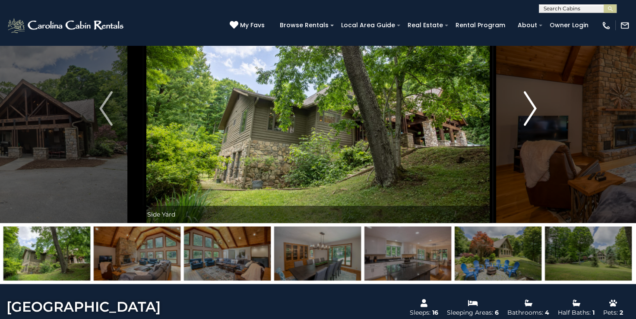
click at [528, 108] on img "Next" at bounding box center [529, 108] width 13 height 35
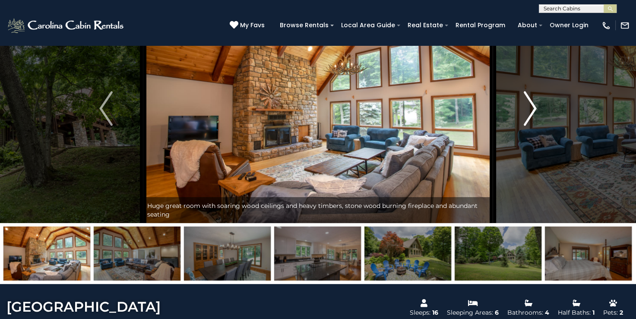
click at [528, 108] on img "Next" at bounding box center [529, 108] width 13 height 35
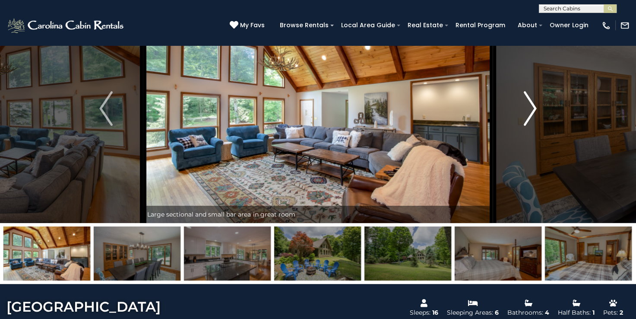
click at [528, 108] on img "Next" at bounding box center [529, 108] width 13 height 35
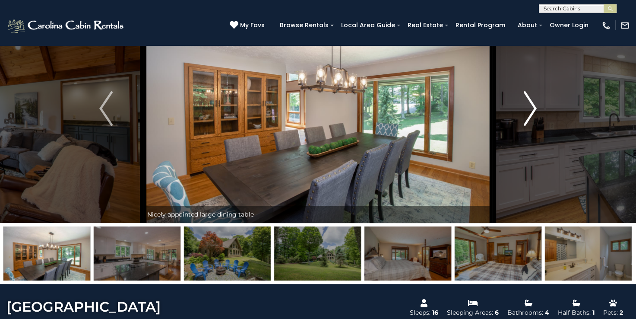
click at [528, 108] on img "Next" at bounding box center [529, 108] width 13 height 35
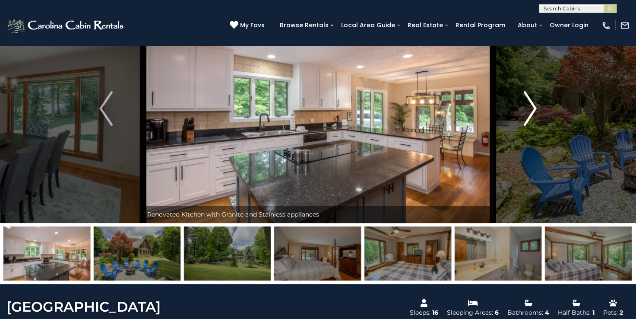
click at [528, 108] on img "Next" at bounding box center [529, 108] width 13 height 35
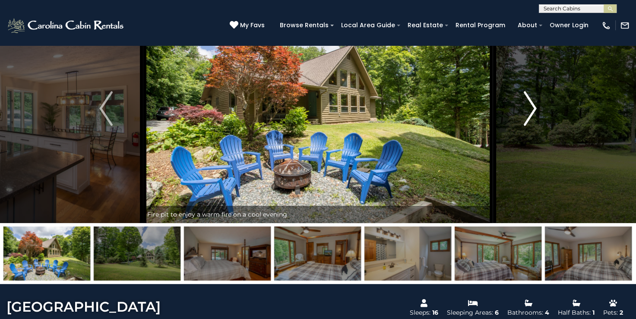
click at [528, 108] on img "Next" at bounding box center [529, 108] width 13 height 35
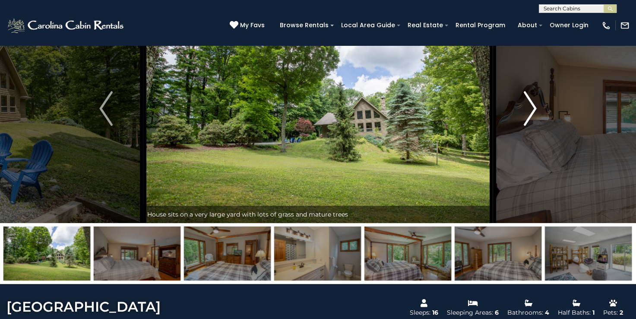
click at [528, 108] on img "Next" at bounding box center [529, 108] width 13 height 35
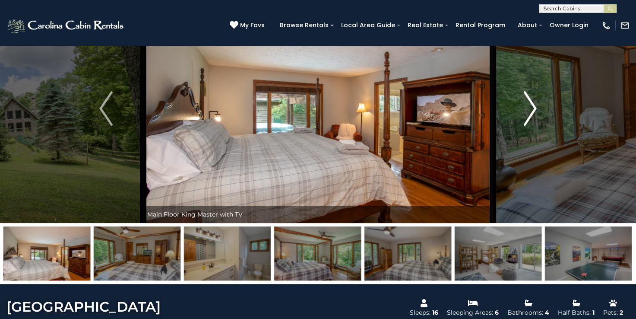
click at [528, 108] on img "Next" at bounding box center [529, 108] width 13 height 35
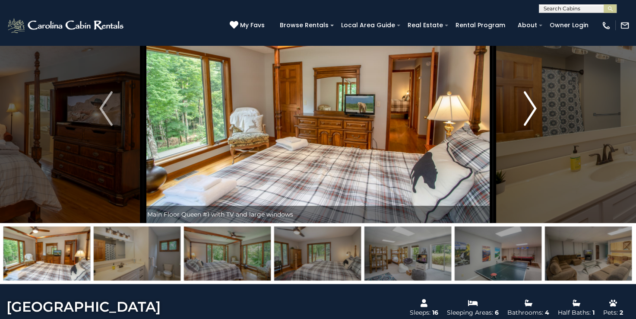
click at [528, 108] on img "Next" at bounding box center [529, 108] width 13 height 35
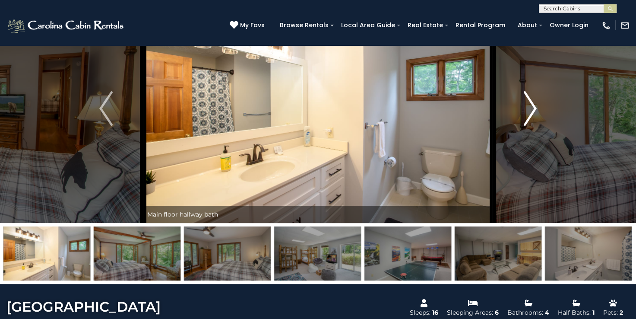
click at [528, 108] on img "Next" at bounding box center [529, 108] width 13 height 35
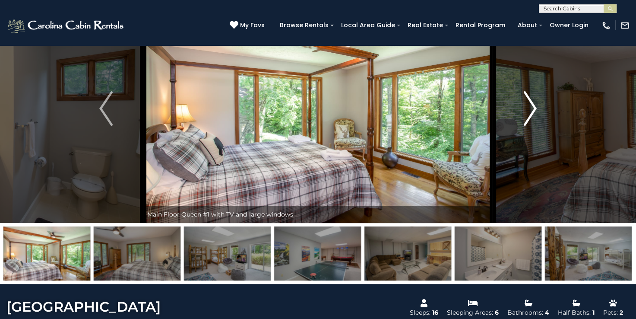
click at [528, 108] on img "Next" at bounding box center [529, 108] width 13 height 35
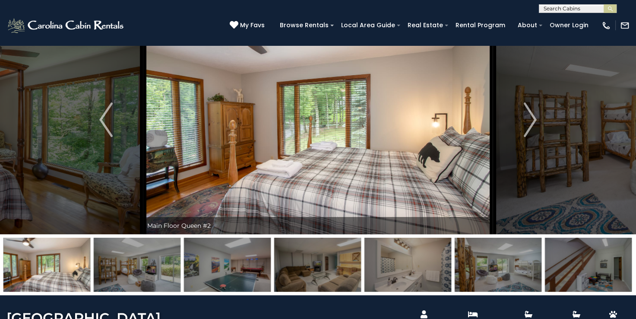
scroll to position [0, 0]
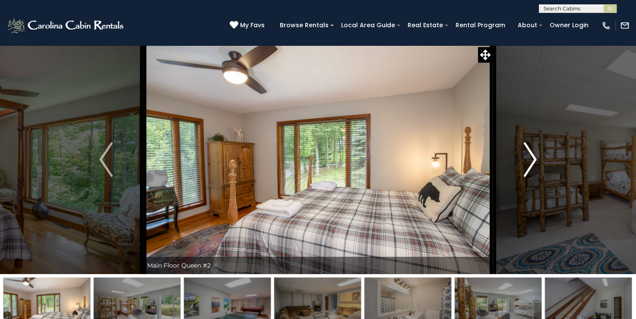
click at [533, 158] on img "Next" at bounding box center [529, 159] width 13 height 35
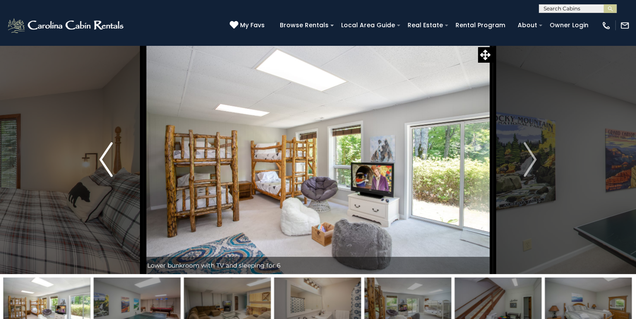
click at [104, 163] on img "Previous" at bounding box center [105, 159] width 13 height 35
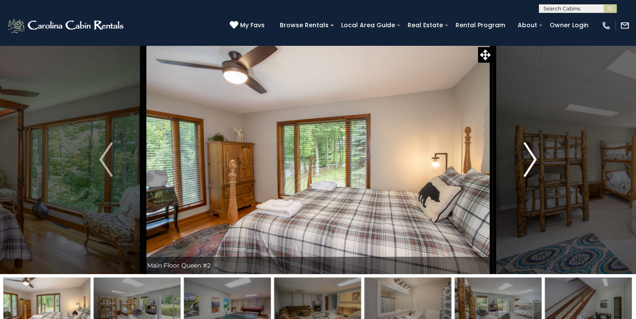
click at [533, 159] on img "Next" at bounding box center [529, 159] width 13 height 35
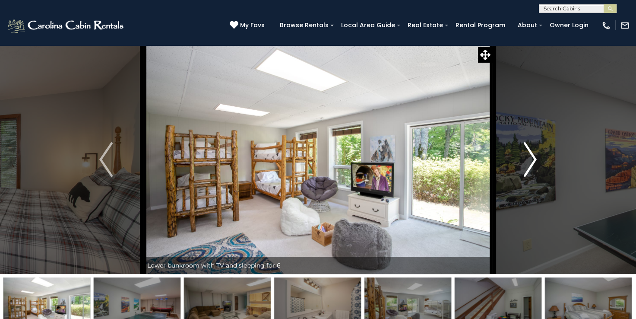
click at [533, 159] on img "Next" at bounding box center [529, 159] width 13 height 35
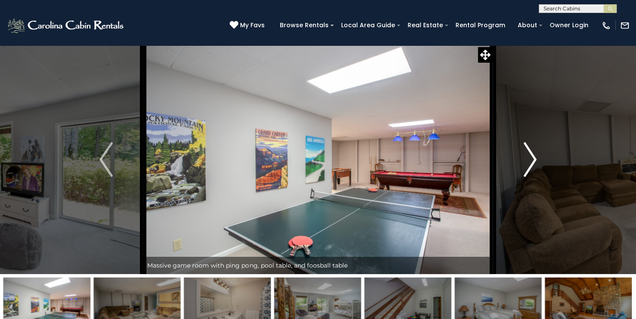
click at [533, 159] on img "Next" at bounding box center [529, 159] width 13 height 35
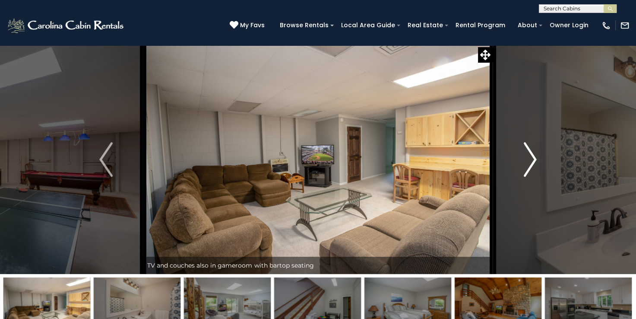
click at [533, 159] on img "Next" at bounding box center [529, 159] width 13 height 35
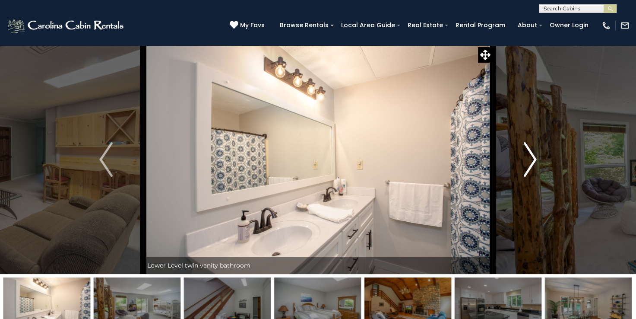
click at [533, 159] on img "Next" at bounding box center [529, 159] width 13 height 35
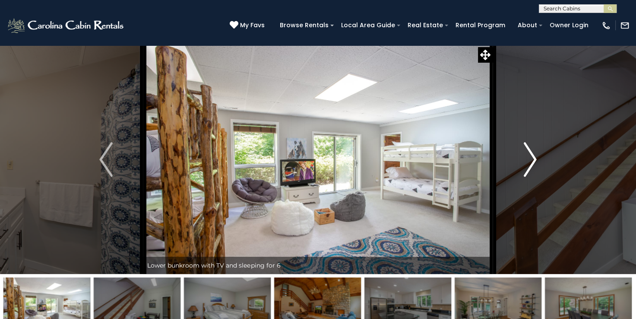
click at [533, 159] on img "Next" at bounding box center [529, 159] width 13 height 35
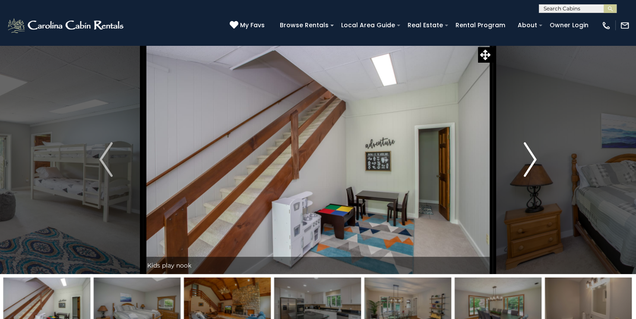
click at [533, 159] on img "Next" at bounding box center [529, 159] width 13 height 35
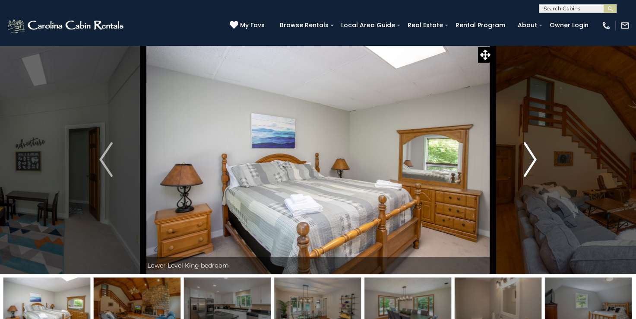
click at [533, 159] on img "Next" at bounding box center [529, 159] width 13 height 35
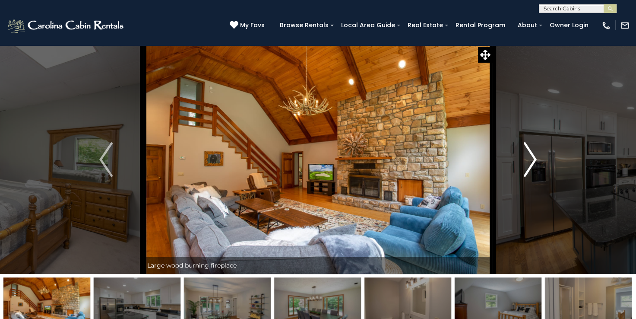
click at [533, 159] on img "Next" at bounding box center [529, 159] width 13 height 35
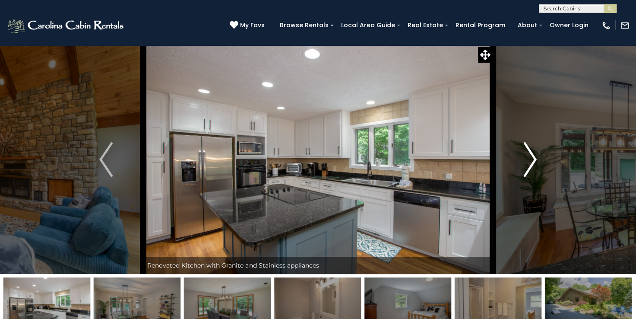
click at [533, 159] on img "Next" at bounding box center [529, 159] width 13 height 35
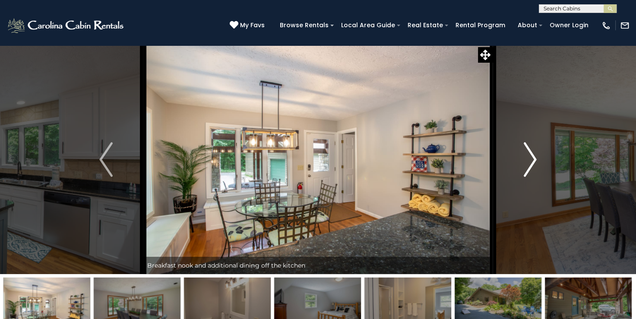
click at [533, 159] on img "Next" at bounding box center [529, 159] width 13 height 35
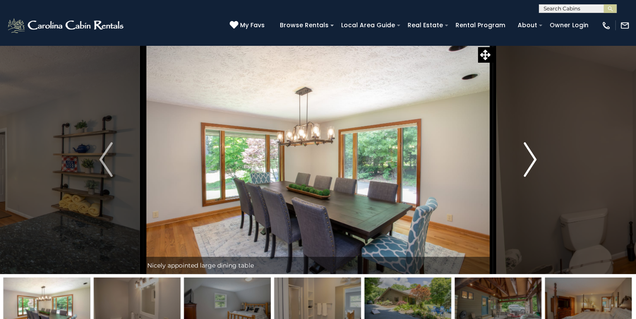
click at [533, 159] on img "Next" at bounding box center [529, 159] width 13 height 35
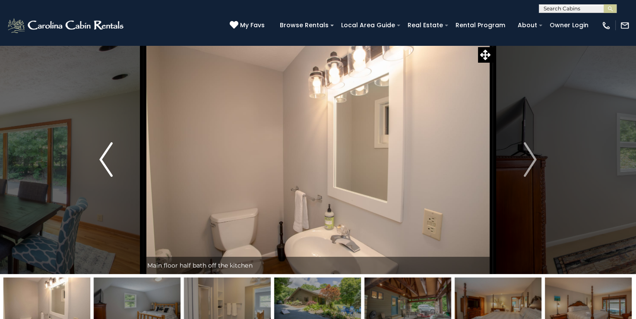
click at [113, 161] on button "Previous" at bounding box center [106, 159] width 74 height 229
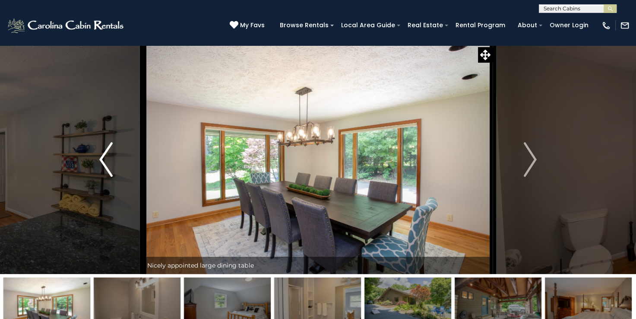
click at [113, 161] on button "Previous" at bounding box center [106, 159] width 74 height 229
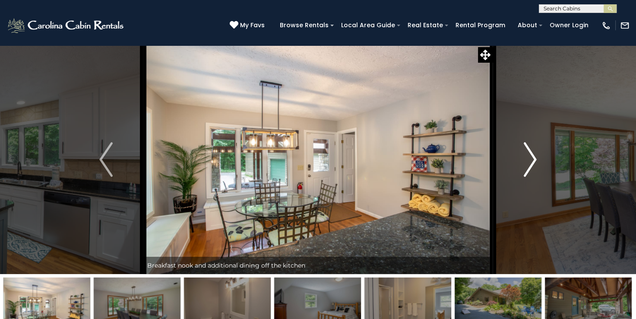
click at [526, 162] on img "Next" at bounding box center [529, 159] width 13 height 35
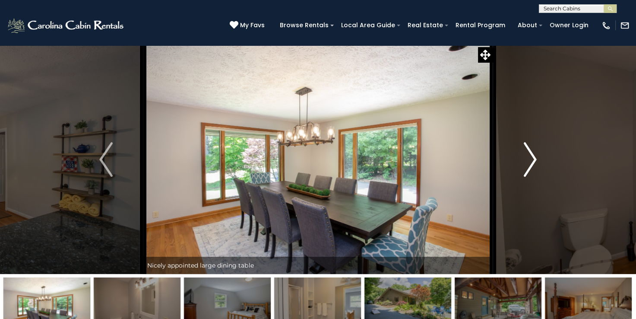
click at [526, 162] on img "Next" at bounding box center [529, 159] width 13 height 35
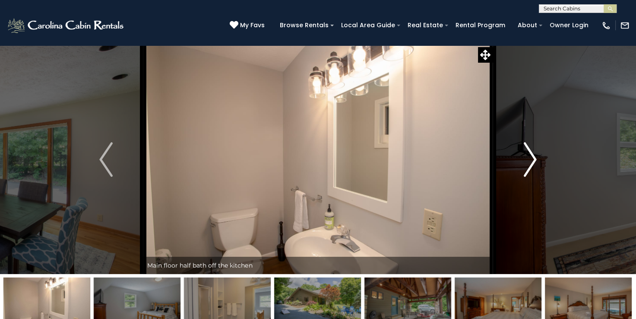
click at [526, 162] on img "Next" at bounding box center [529, 159] width 13 height 35
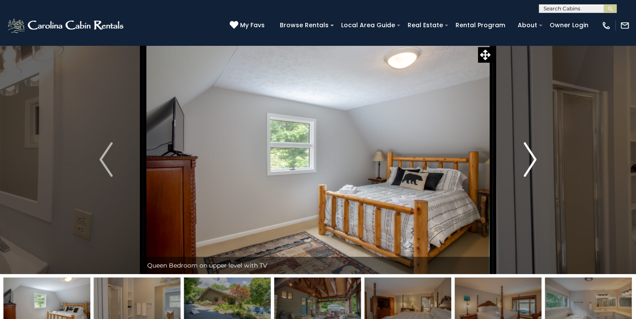
click at [526, 162] on img "Next" at bounding box center [529, 159] width 13 height 35
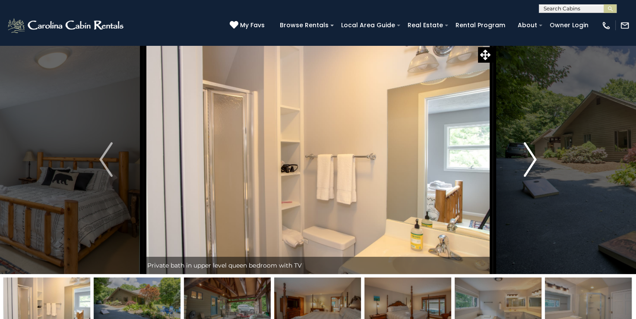
click at [526, 162] on img "Next" at bounding box center [529, 159] width 13 height 35
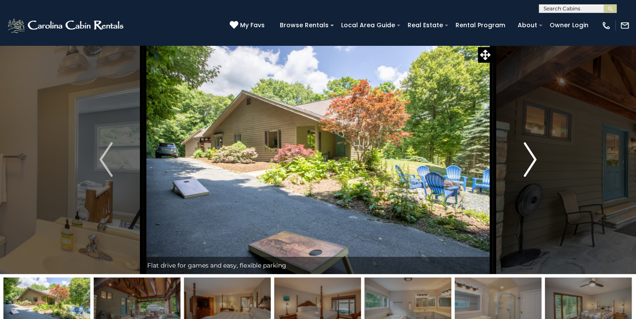
click at [526, 162] on img "Next" at bounding box center [529, 159] width 13 height 35
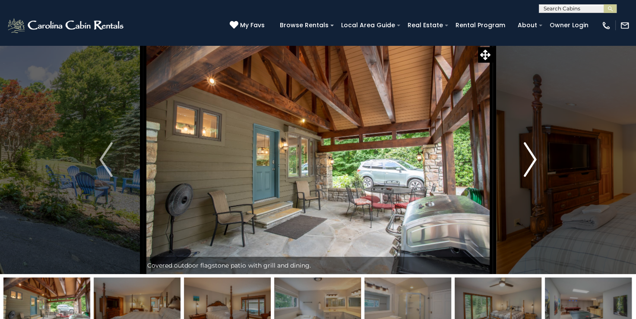
click at [526, 162] on img "Next" at bounding box center [529, 159] width 13 height 35
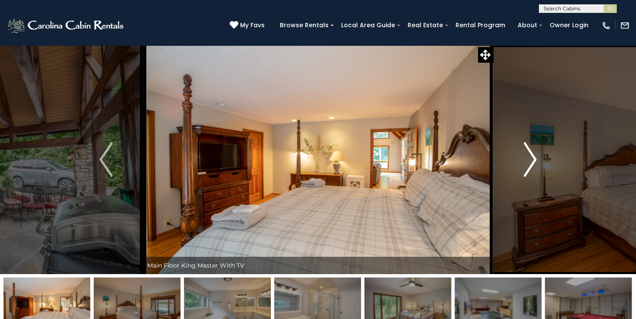
click at [526, 162] on img "Next" at bounding box center [529, 159] width 13 height 35
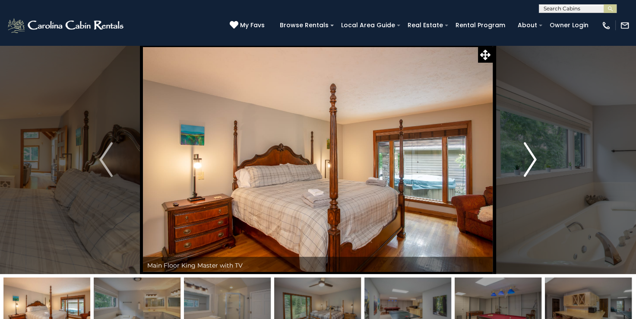
click at [526, 162] on img "Next" at bounding box center [529, 159] width 13 height 35
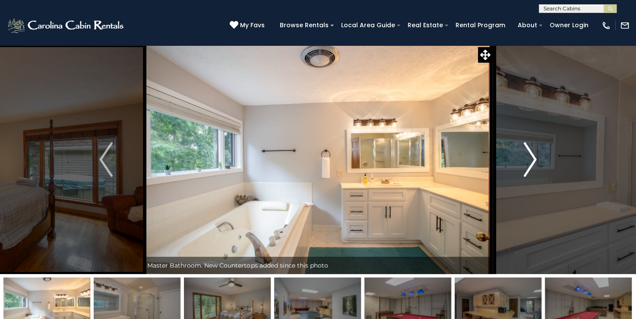
click at [526, 162] on img "Next" at bounding box center [529, 159] width 13 height 35
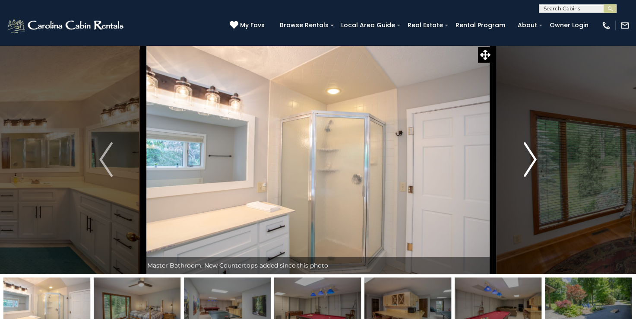
click at [526, 162] on img "Next" at bounding box center [529, 159] width 13 height 35
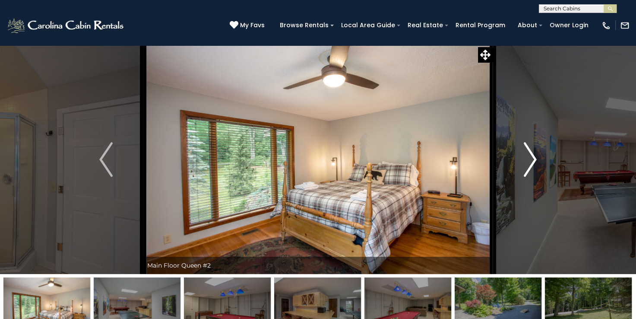
click at [526, 162] on img "Next" at bounding box center [529, 159] width 13 height 35
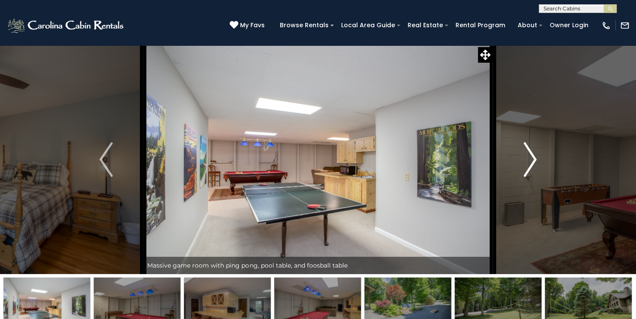
click at [526, 162] on img "Next" at bounding box center [529, 159] width 13 height 35
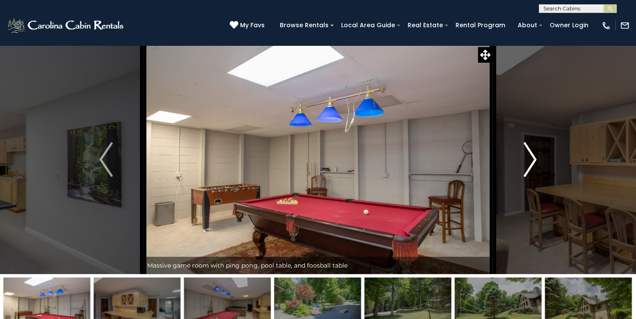
click at [526, 162] on img "Next" at bounding box center [529, 159] width 13 height 35
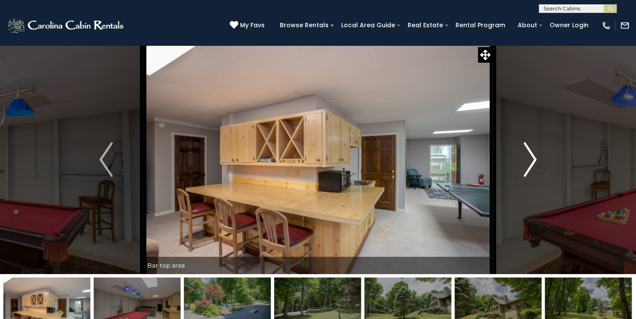
click at [526, 162] on img "Next" at bounding box center [529, 159] width 13 height 35
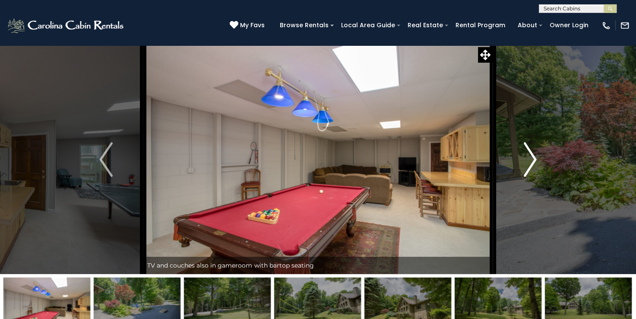
click at [526, 162] on img "Next" at bounding box center [529, 159] width 13 height 35
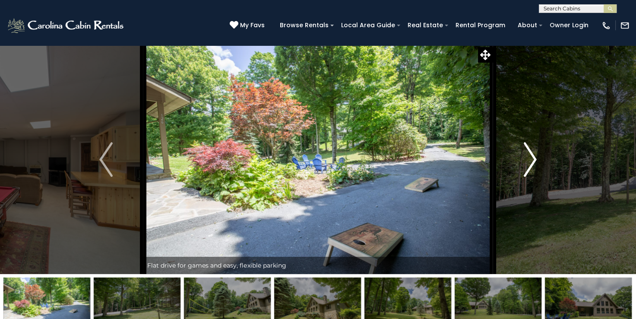
click at [526, 162] on img "Next" at bounding box center [529, 159] width 13 height 35
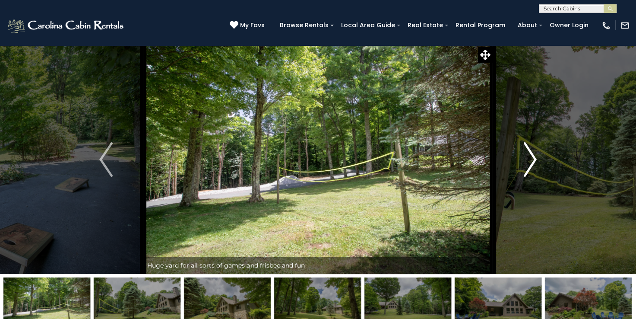
click at [526, 162] on img "Next" at bounding box center [529, 159] width 13 height 35
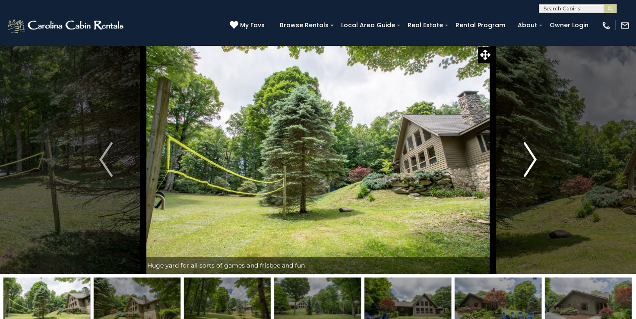
click at [526, 162] on img "Next" at bounding box center [529, 159] width 13 height 35
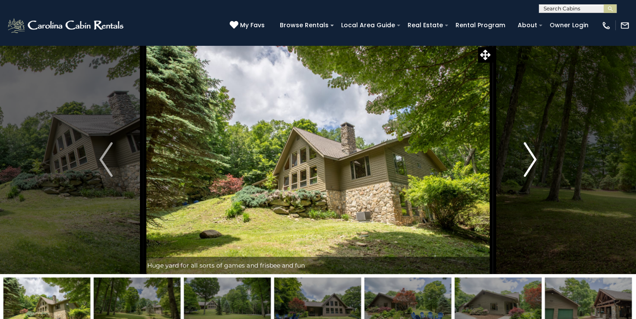
click at [526, 162] on img "Next" at bounding box center [529, 159] width 13 height 35
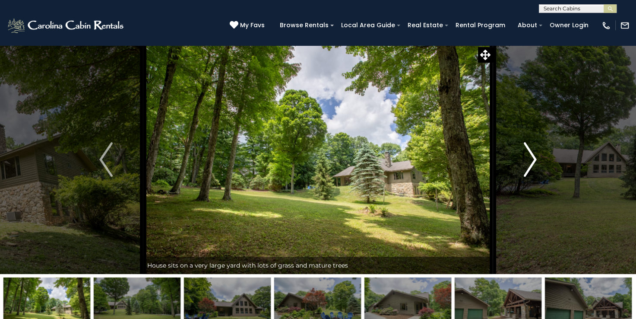
click at [526, 162] on img "Next" at bounding box center [529, 159] width 13 height 35
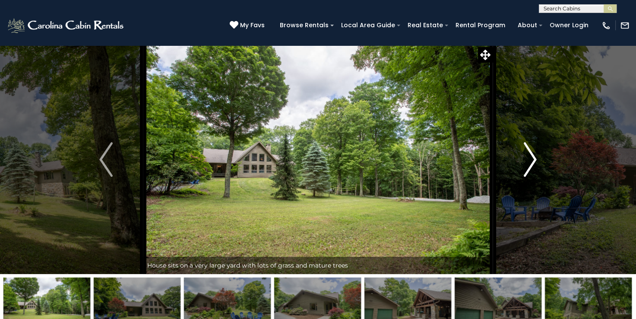
click at [526, 162] on img "Next" at bounding box center [529, 159] width 13 height 35
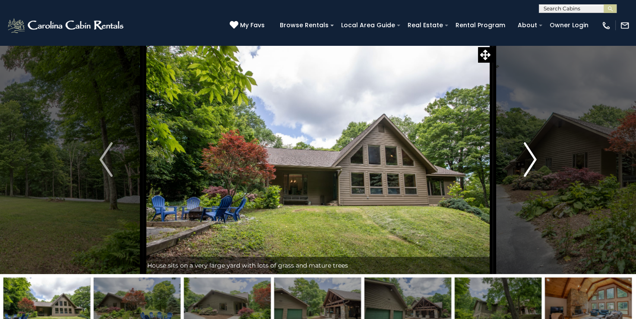
click at [526, 162] on img "Next" at bounding box center [529, 159] width 13 height 35
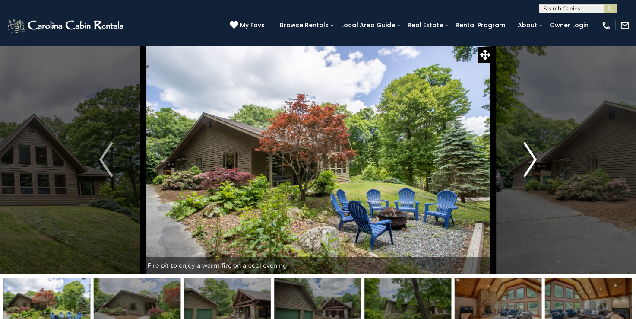
click at [526, 162] on img "Next" at bounding box center [529, 159] width 13 height 35
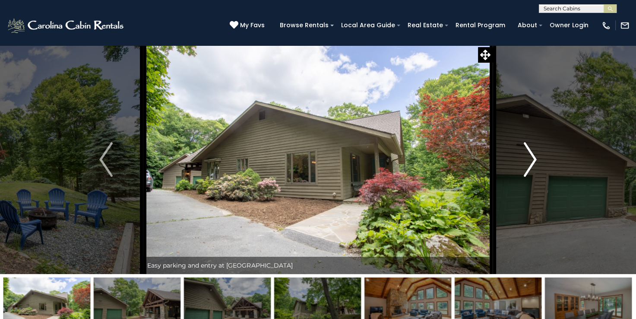
click at [526, 162] on img "Next" at bounding box center [529, 159] width 13 height 35
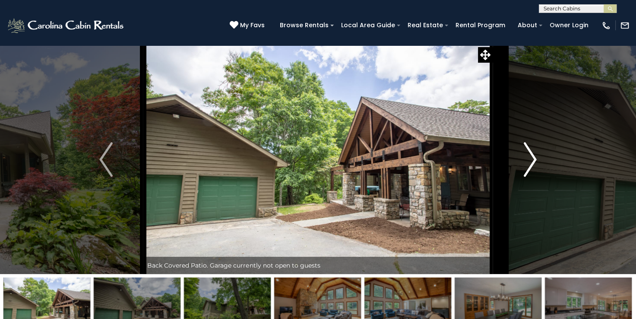
click at [526, 162] on img "Next" at bounding box center [529, 159] width 13 height 35
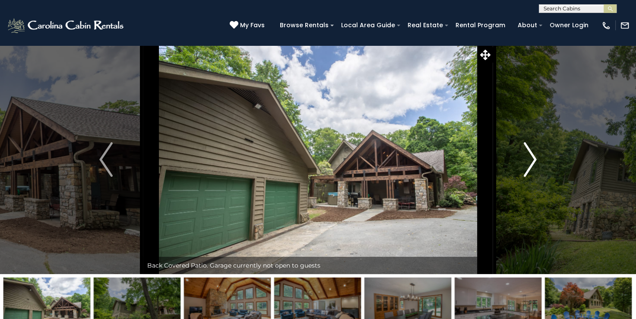
click at [526, 162] on img "Next" at bounding box center [529, 159] width 13 height 35
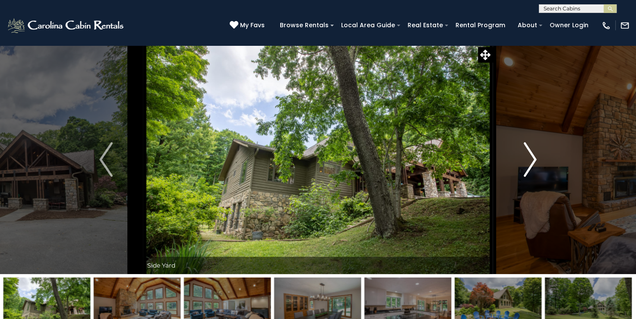
click at [526, 162] on img "Next" at bounding box center [529, 159] width 13 height 35
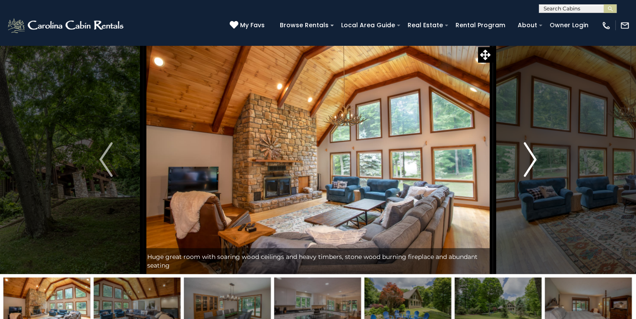
click at [526, 162] on img "Next" at bounding box center [529, 159] width 13 height 35
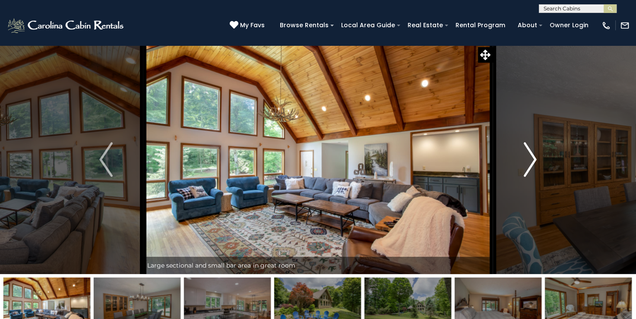
click at [526, 162] on img "Next" at bounding box center [529, 159] width 13 height 35
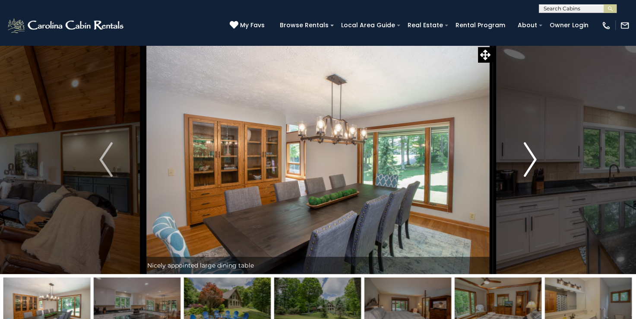
click at [526, 162] on img "Next" at bounding box center [529, 159] width 13 height 35
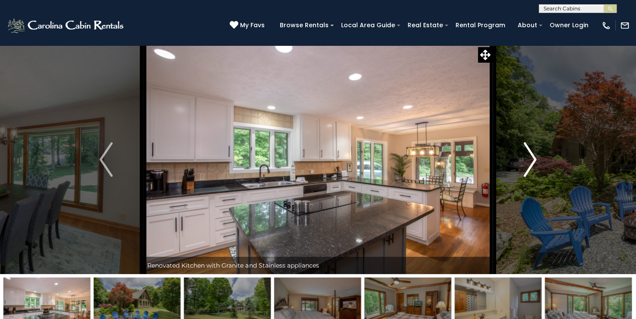
click at [526, 162] on img "Next" at bounding box center [529, 159] width 13 height 35
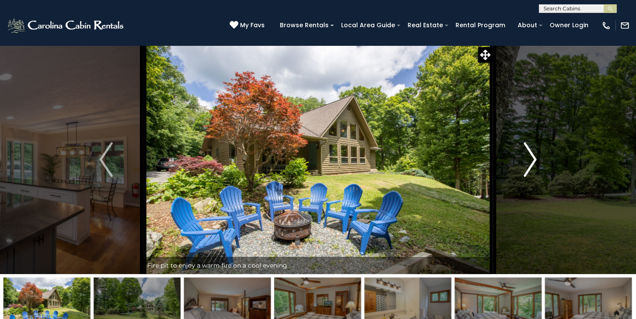
click at [526, 162] on img "Next" at bounding box center [529, 159] width 13 height 35
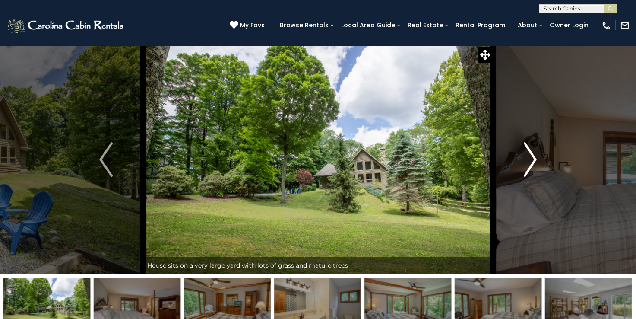
click at [526, 162] on img "Next" at bounding box center [529, 159] width 13 height 35
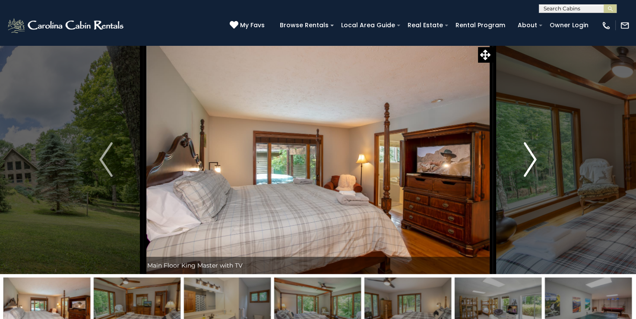
click at [526, 162] on img "Next" at bounding box center [529, 159] width 13 height 35
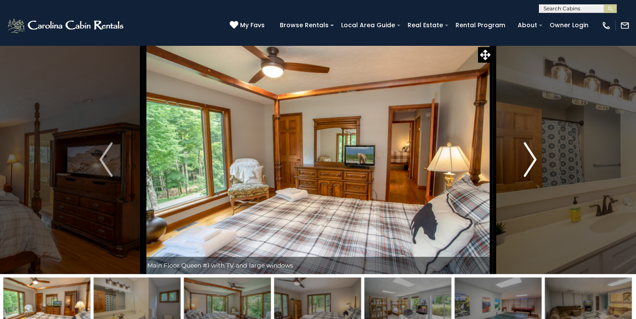
click at [526, 162] on img "Next" at bounding box center [529, 159] width 13 height 35
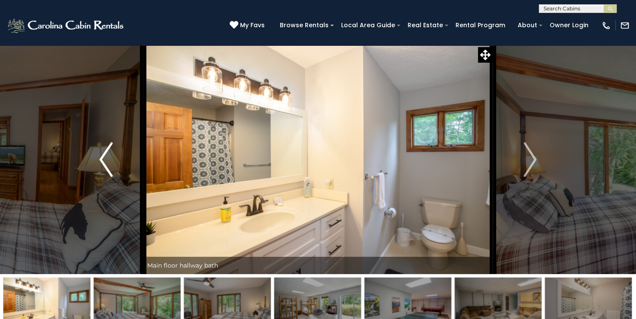
drag, startPoint x: 117, startPoint y: 158, endPoint x: 112, endPoint y: 156, distance: 5.1
click at [112, 156] on button "Previous" at bounding box center [106, 159] width 74 height 229
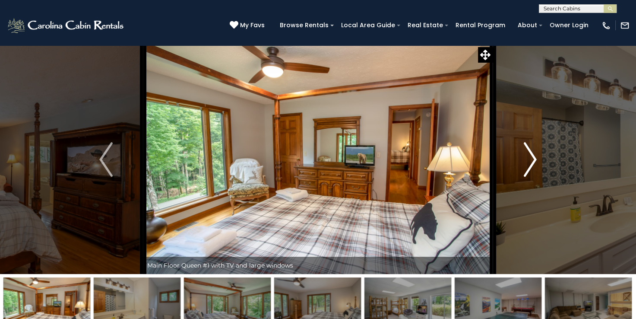
click at [532, 165] on img "Next" at bounding box center [529, 159] width 13 height 35
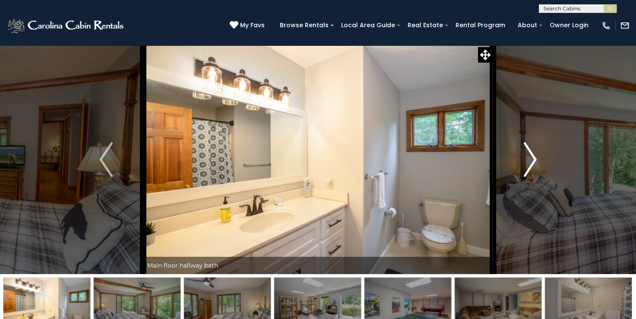
click at [532, 165] on img "Next" at bounding box center [529, 159] width 13 height 35
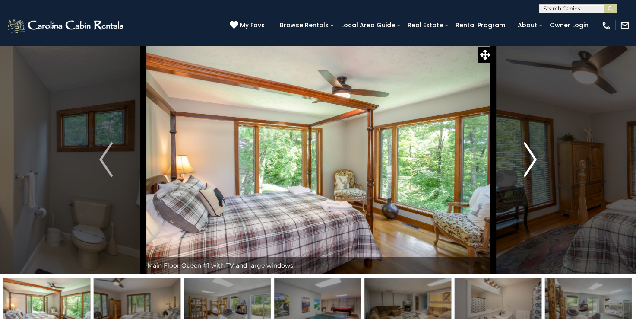
click at [532, 165] on img "Next" at bounding box center [529, 159] width 13 height 35
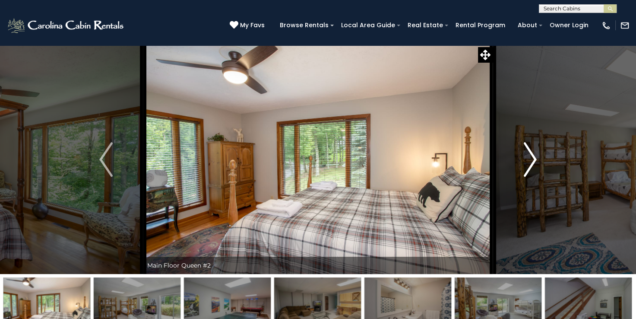
click at [532, 165] on img "Next" at bounding box center [529, 159] width 13 height 35
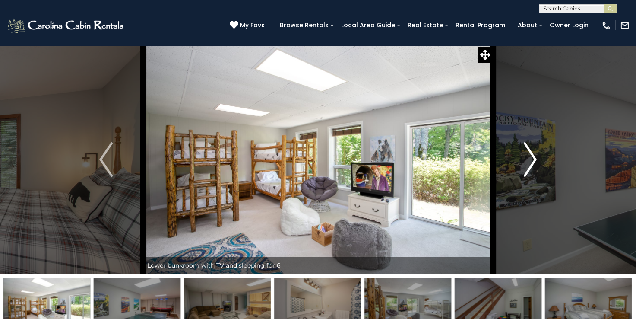
click at [532, 165] on img "Next" at bounding box center [529, 159] width 13 height 35
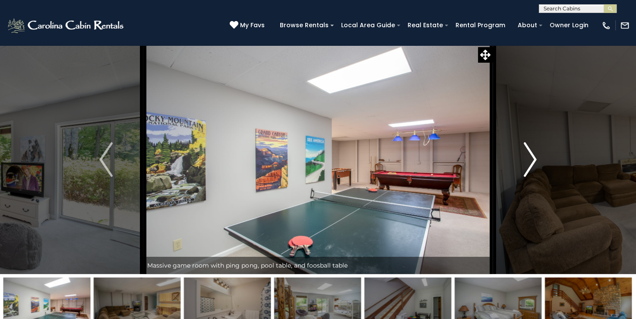
click at [532, 165] on img "Next" at bounding box center [529, 159] width 13 height 35
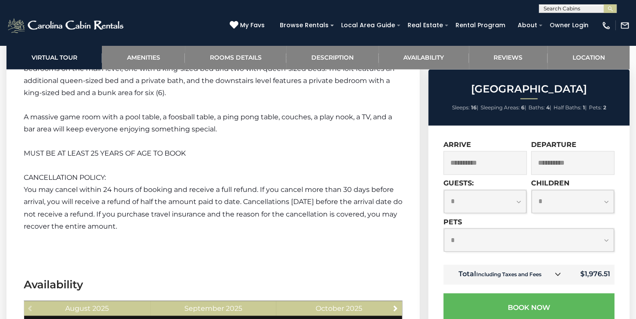
scroll to position [1380, 0]
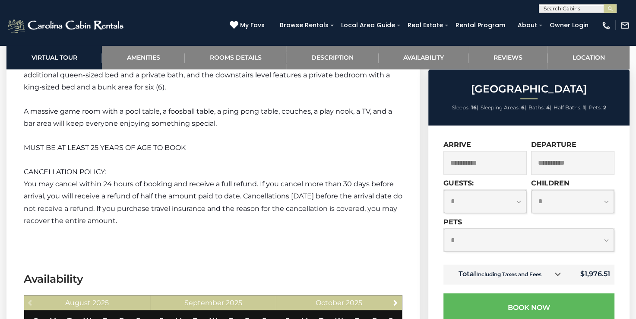
click at [560, 270] on link at bounding box center [557, 273] width 11 height 11
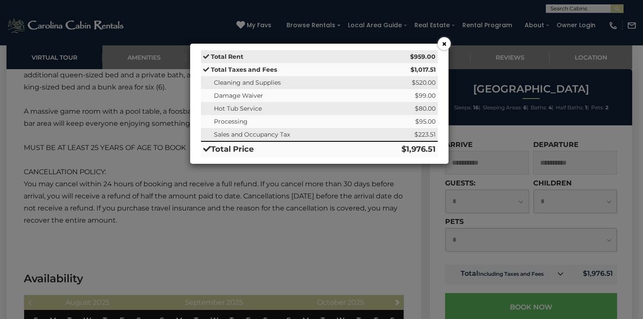
click at [442, 49] on button "×" at bounding box center [443, 43] width 13 height 13
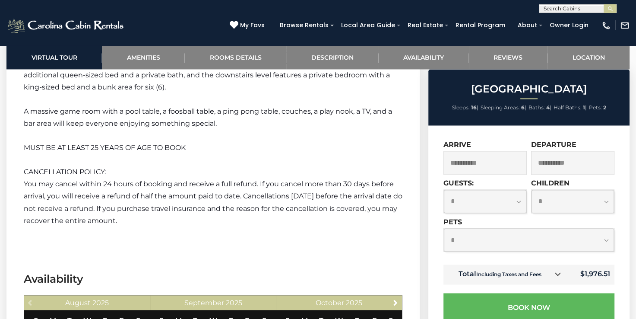
click at [635, 195] on div "Sugar Mountain Lodge Sleeps: 16 | Sleeping Areas: 6 | Baths: 4 | Half Baths: 1 …" at bounding box center [530, 311] width 212 height 484
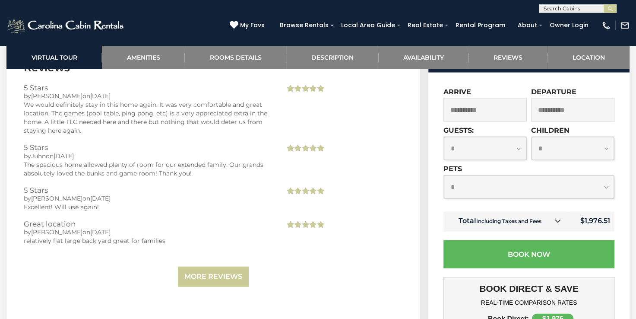
scroll to position [1889, 0]
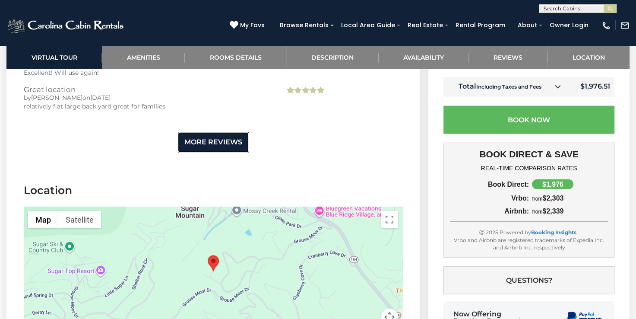
click at [217, 144] on link "More Reviews" at bounding box center [213, 142] width 71 height 20
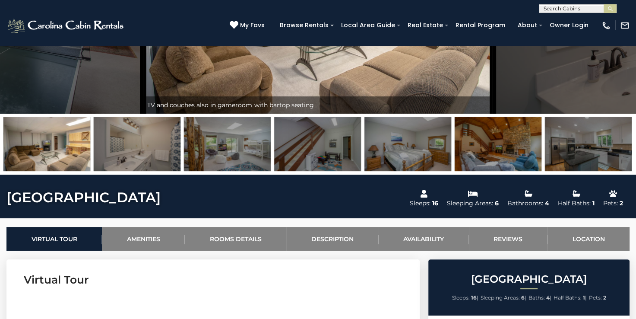
scroll to position [0, 0]
